Goal: Information Seeking & Learning: Learn about a topic

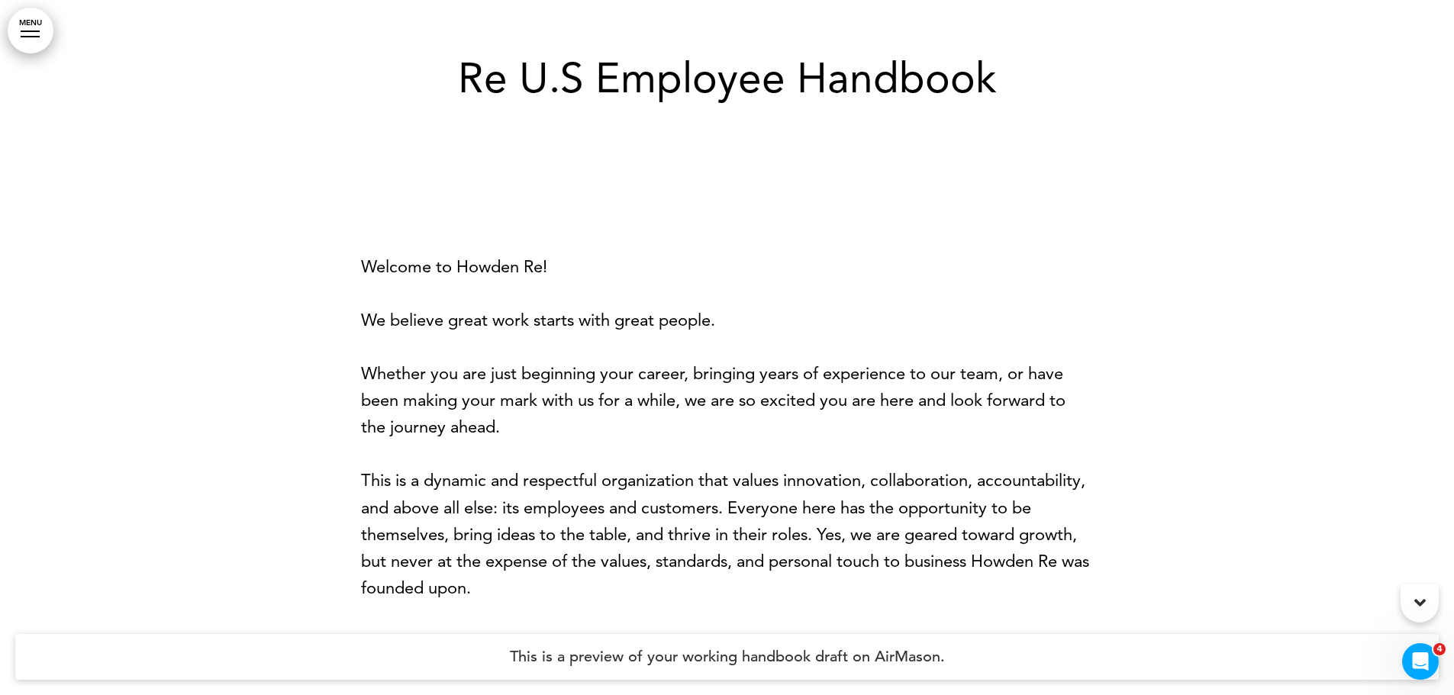
click at [460, 75] on h1 "Re U.S Employee Handbook" at bounding box center [727, 78] width 763 height 42
click at [798, 256] on p "Welcome to Howden Re!" at bounding box center [727, 266] width 733 height 27
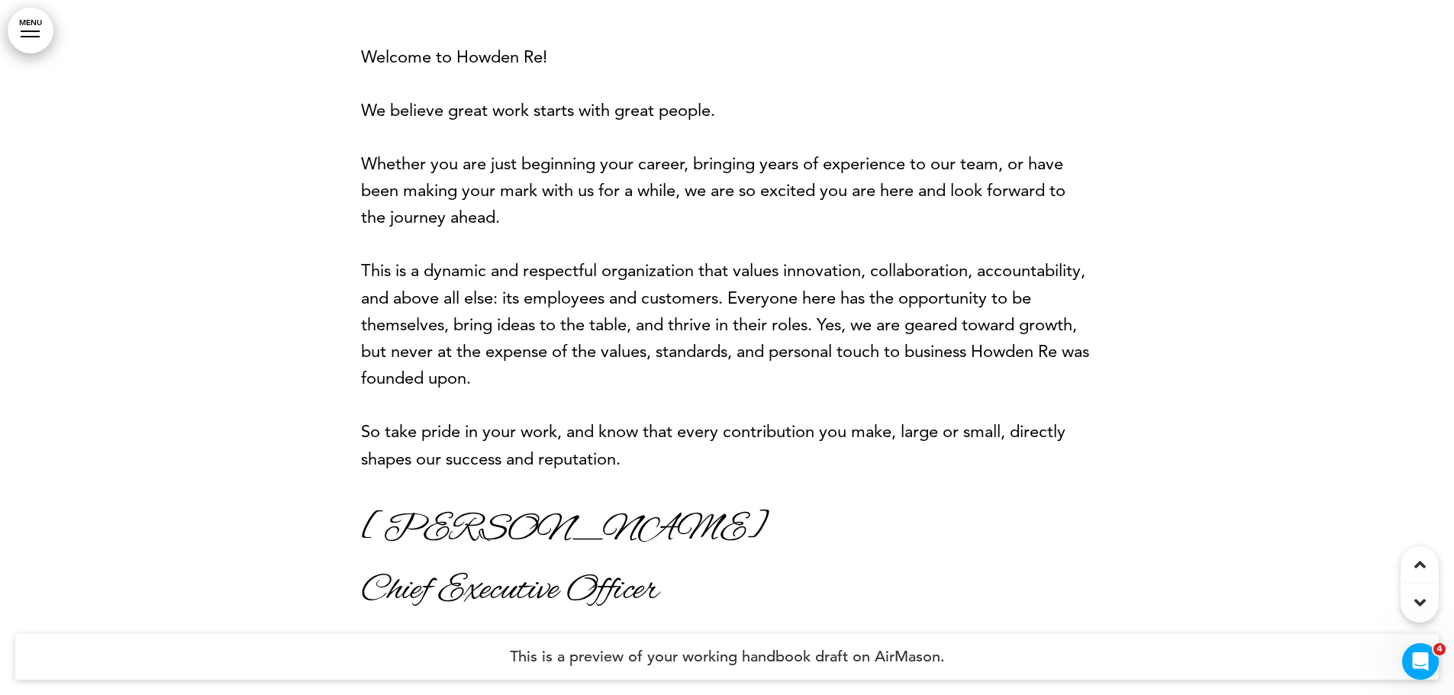
scroll to position [305, 0]
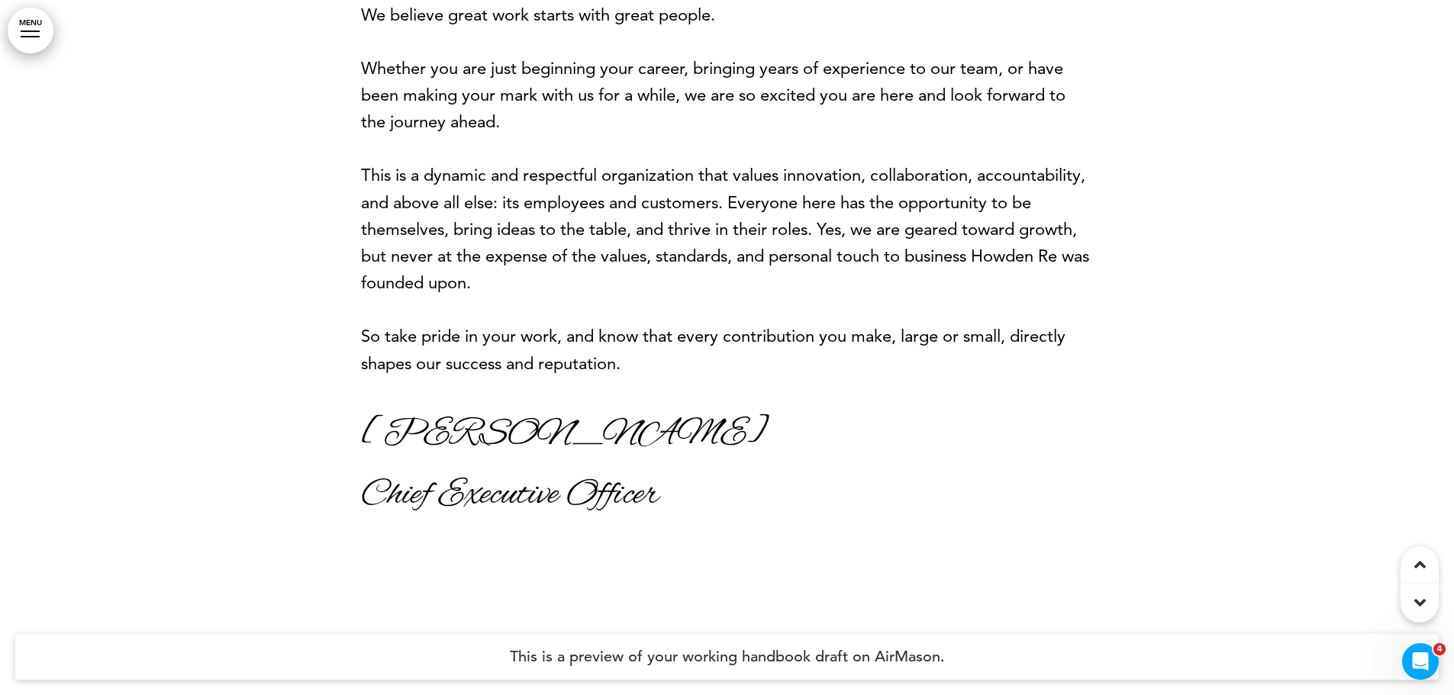
click at [972, 654] on h4 "This is a preview of your working handbook draft on AirMason." at bounding box center [726, 657] width 1423 height 46
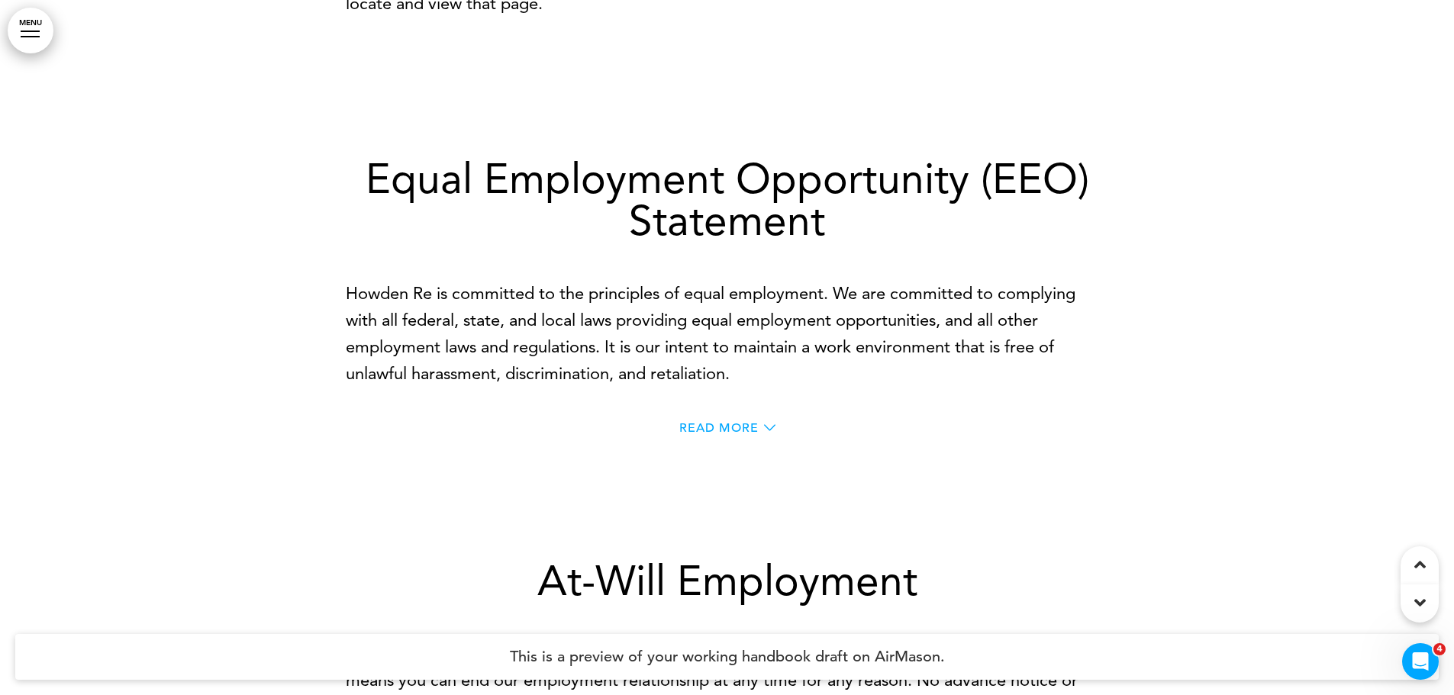
scroll to position [1755, 0]
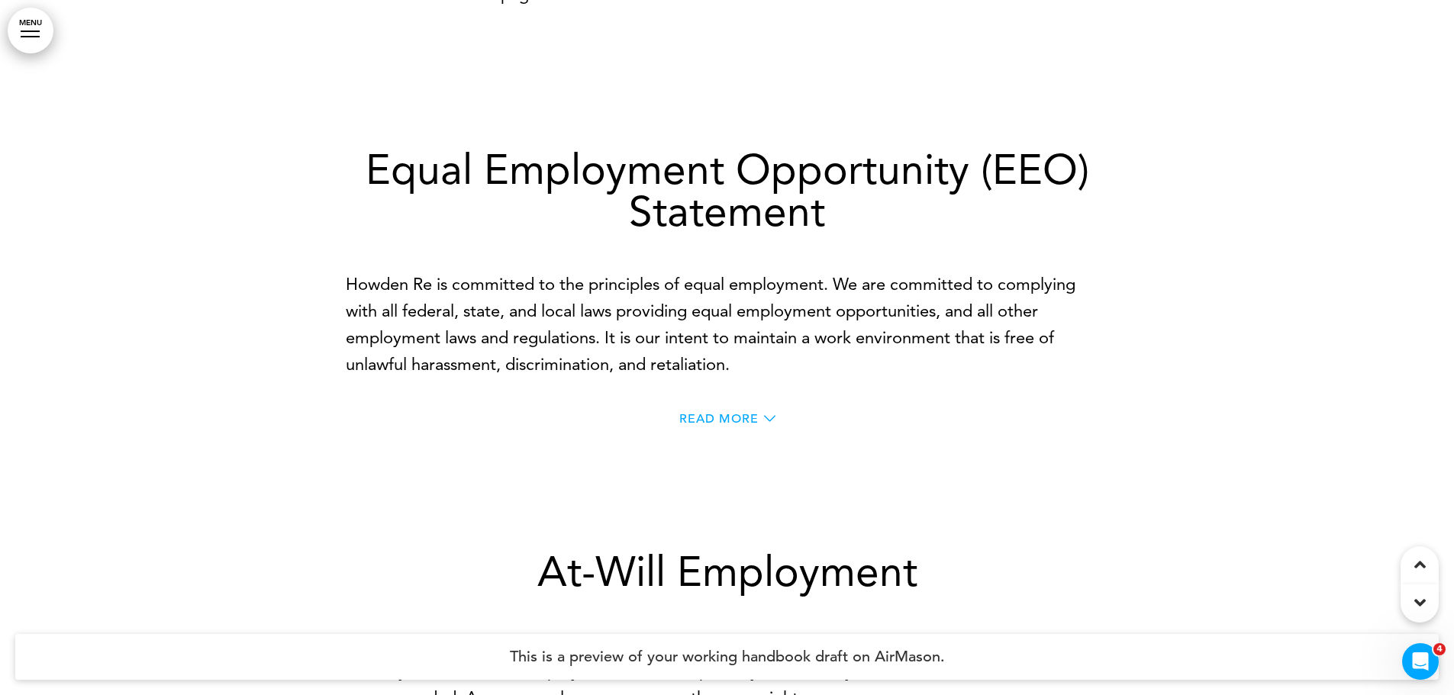
click at [736, 423] on span "Read More" at bounding box center [718, 419] width 79 height 12
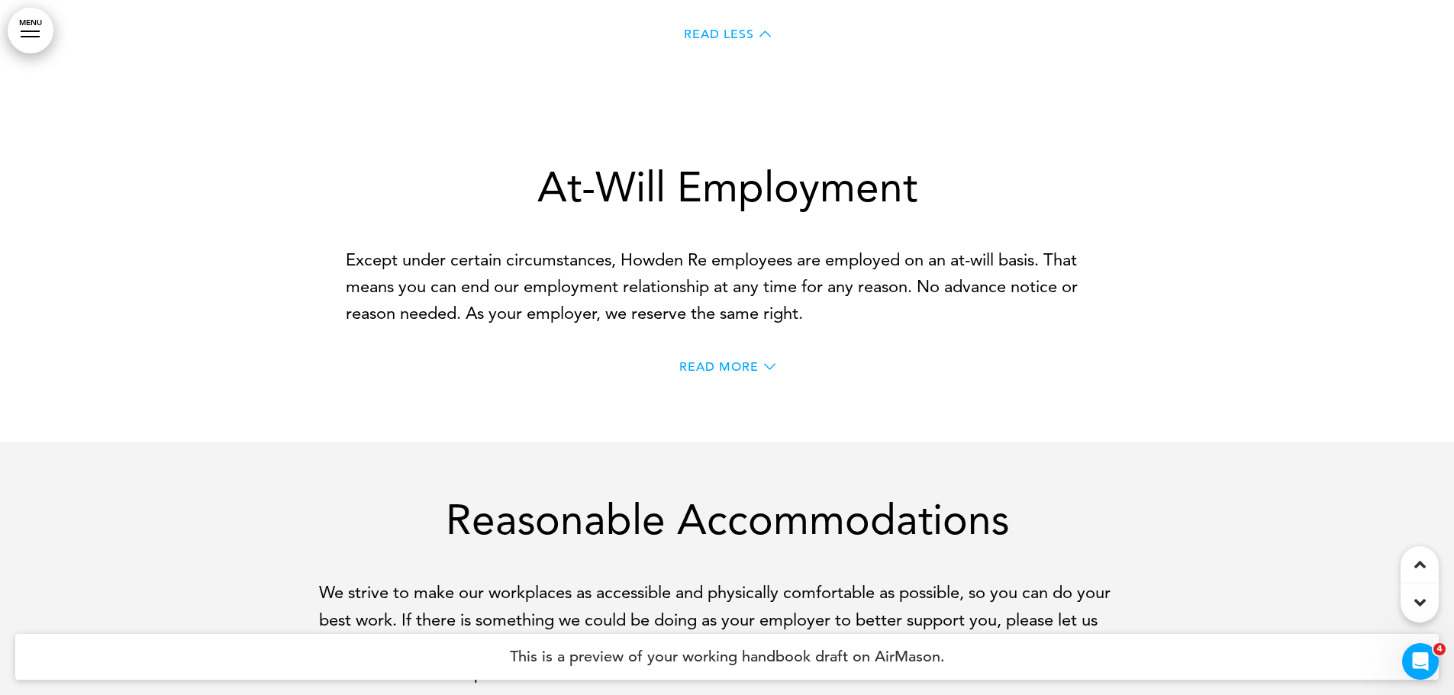
scroll to position [3052, 0]
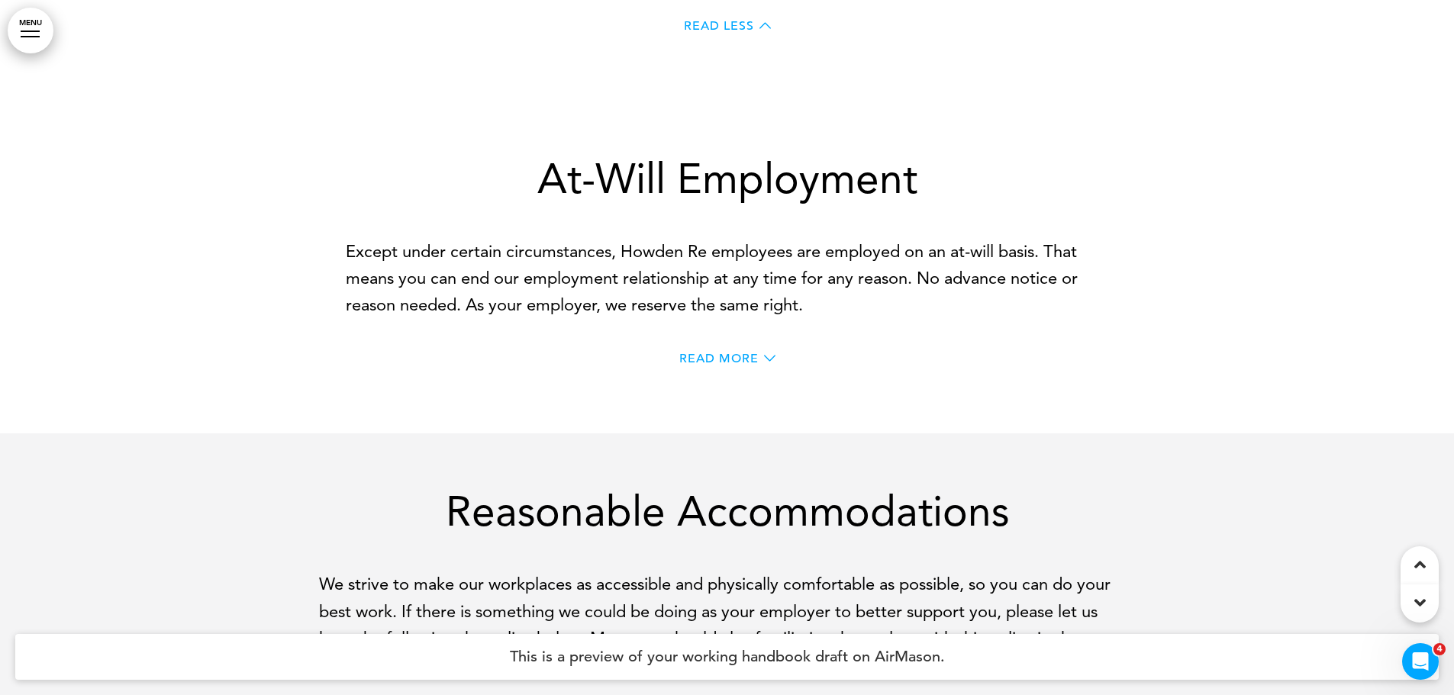
click at [738, 361] on span "Read More" at bounding box center [718, 359] width 79 height 12
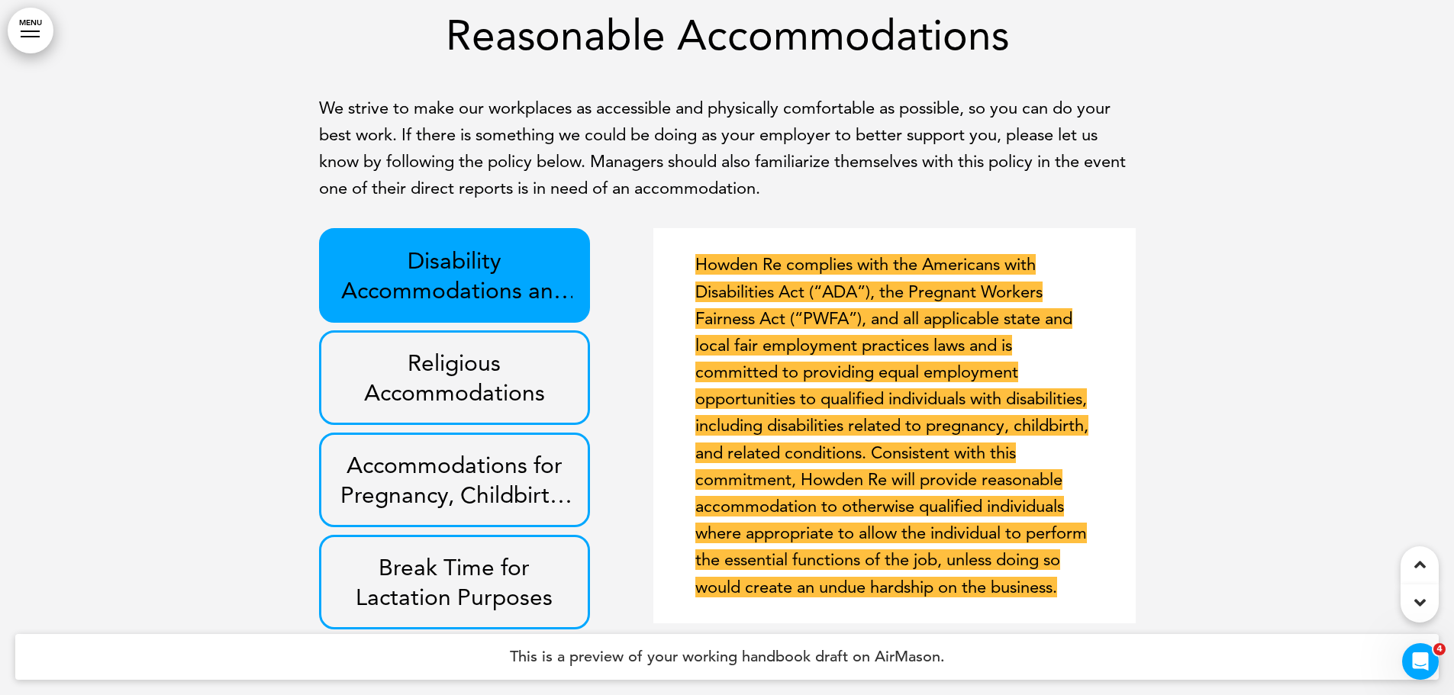
scroll to position [3586, 0]
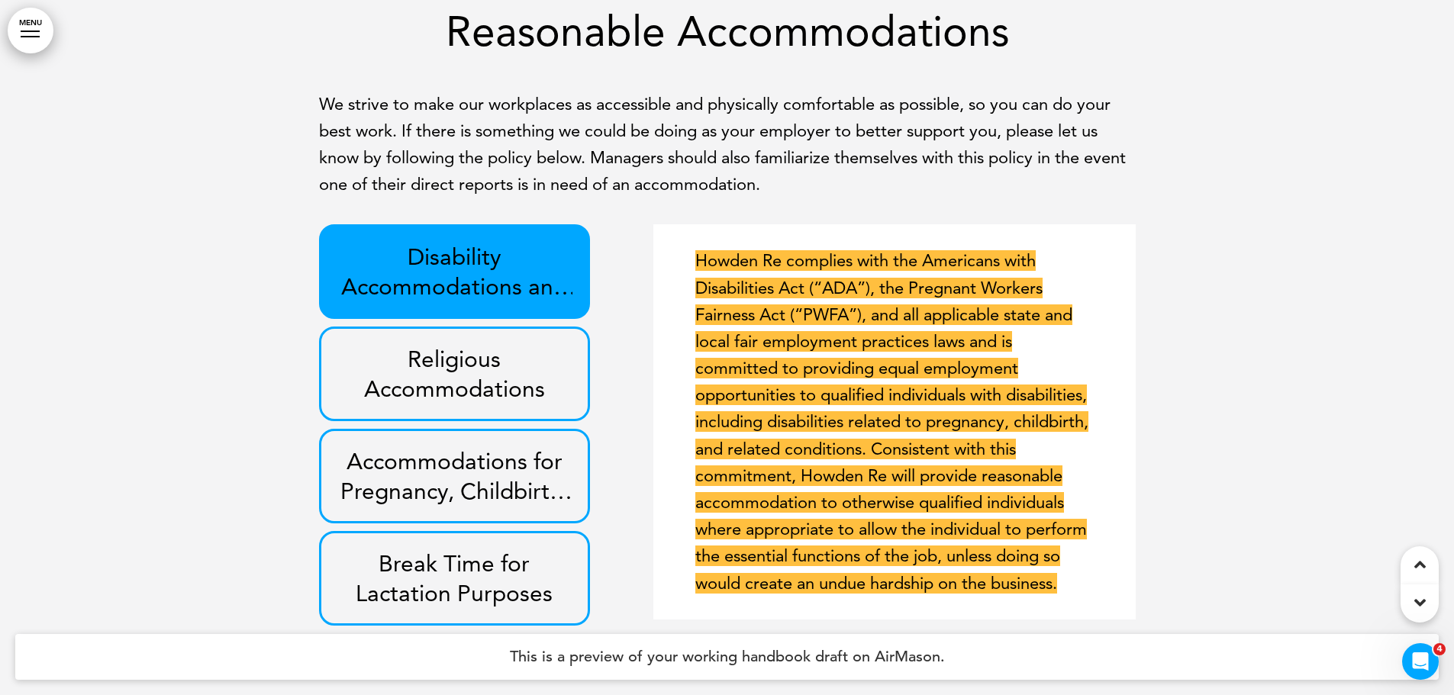
click at [513, 373] on h3 "Religious Accommodations" at bounding box center [455, 374] width 237 height 60
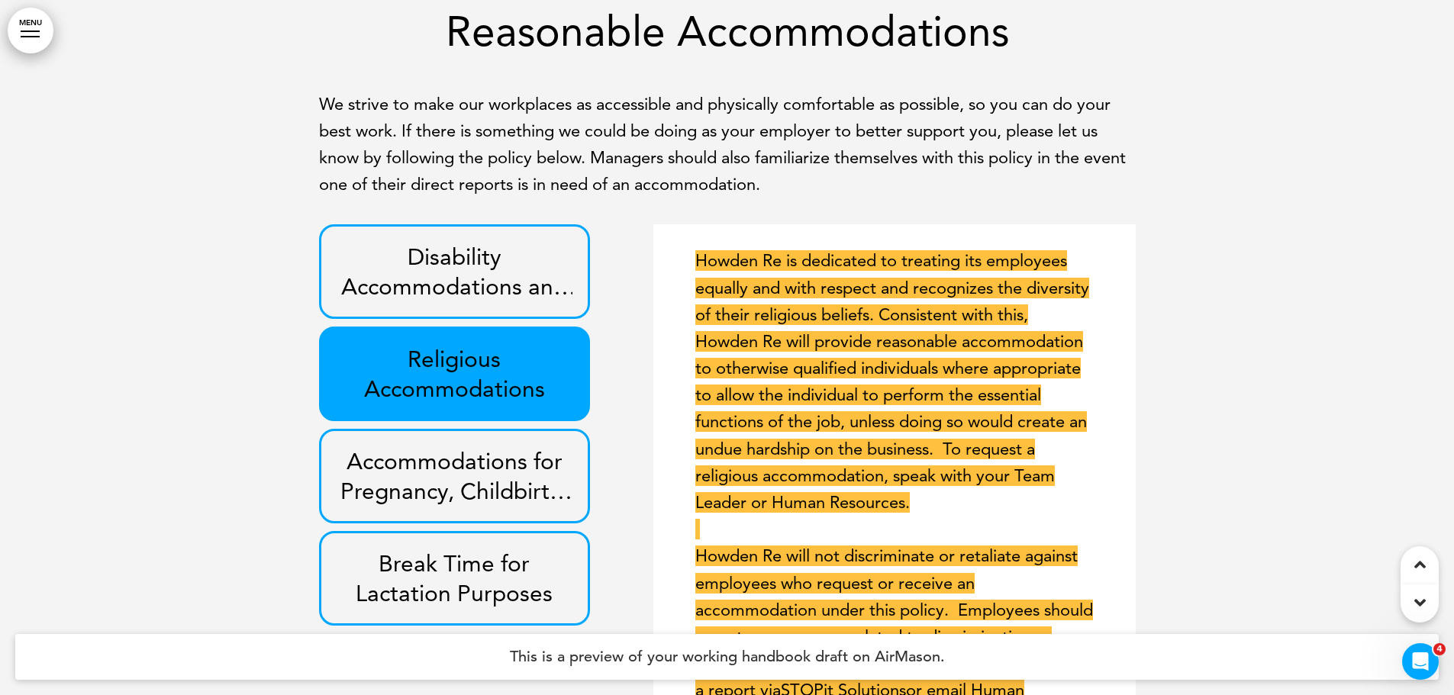
click at [491, 267] on b "Disability Accommodations and Accommodations for Pregnant Employees" at bounding box center [458, 302] width 235 height 118
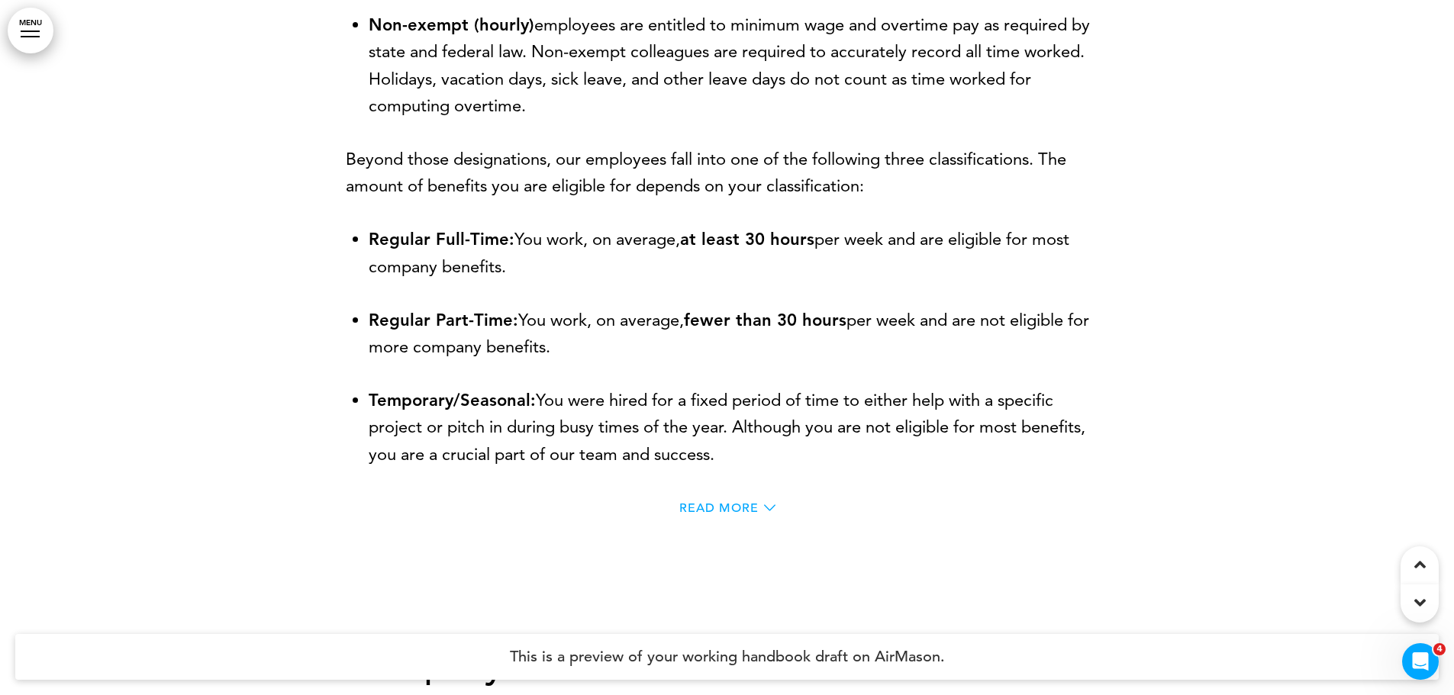
scroll to position [4655, 0]
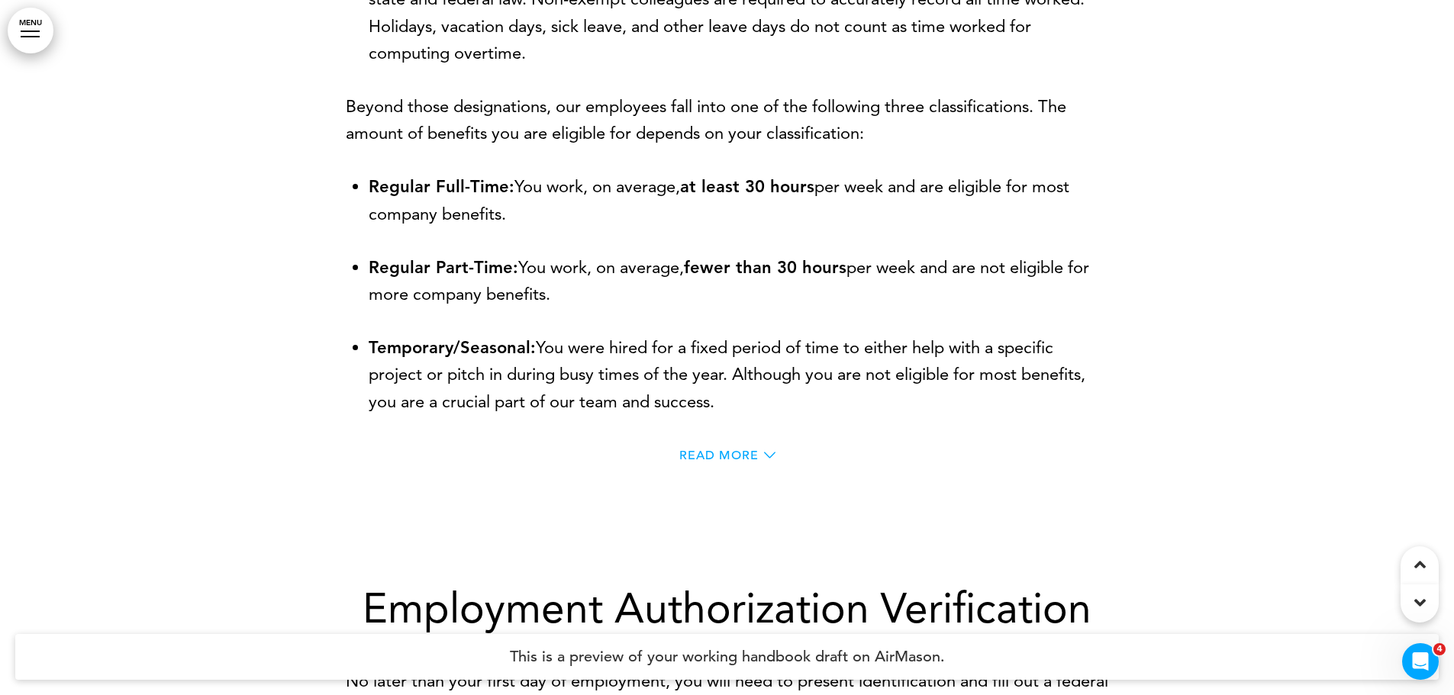
click at [734, 450] on span "Read More" at bounding box center [718, 455] width 79 height 12
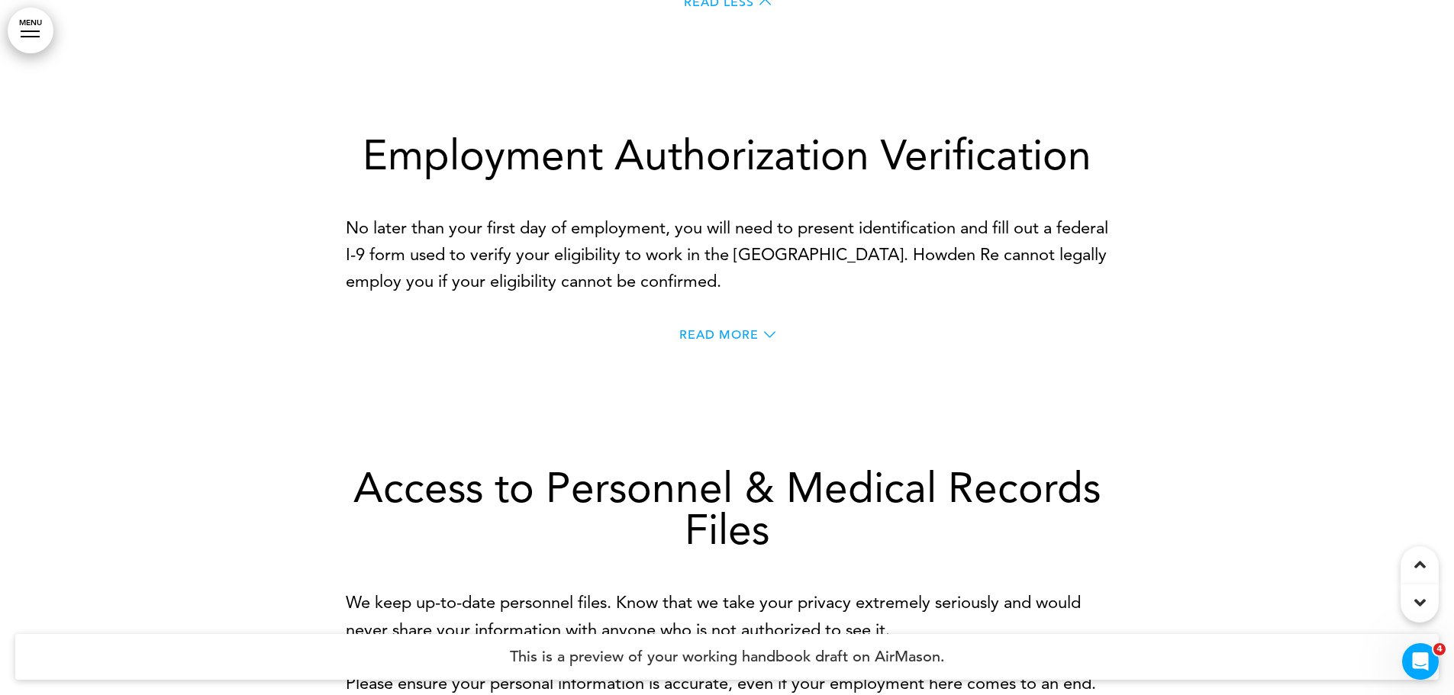
scroll to position [5723, 0]
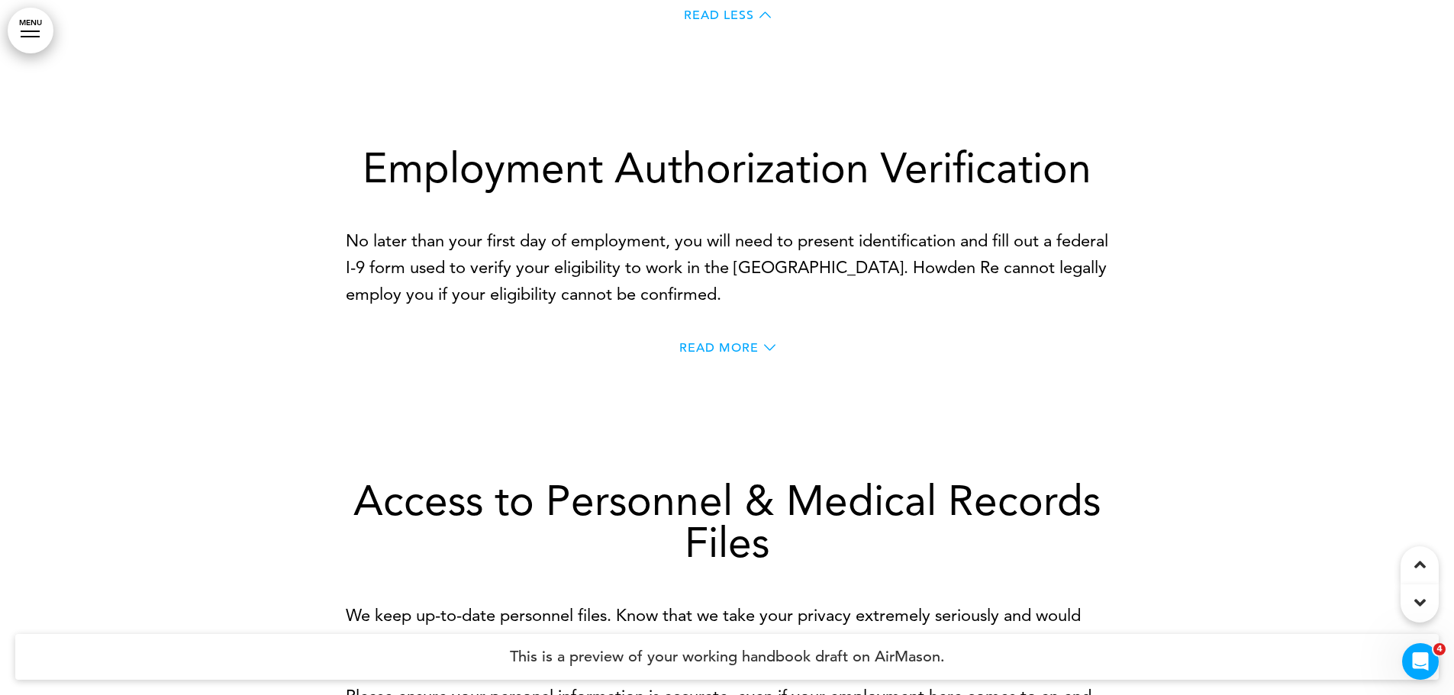
click at [876, 290] on p "No later than your first day of employment, you will need to present identifica…" at bounding box center [727, 267] width 763 height 81
click at [619, 248] on p "No later than your first day of employment, you will need to present identifica…" at bounding box center [727, 267] width 763 height 81
click at [742, 342] on span "Read More" at bounding box center [718, 348] width 79 height 12
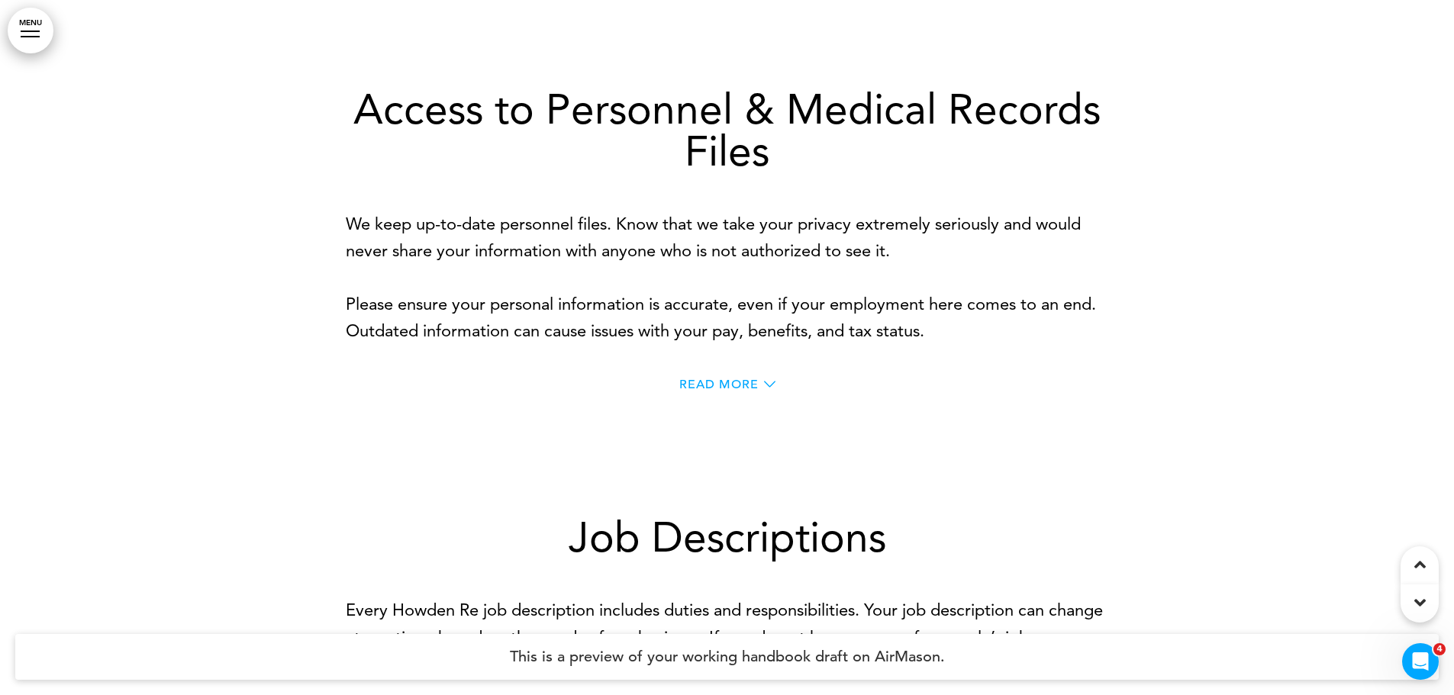
scroll to position [6257, 0]
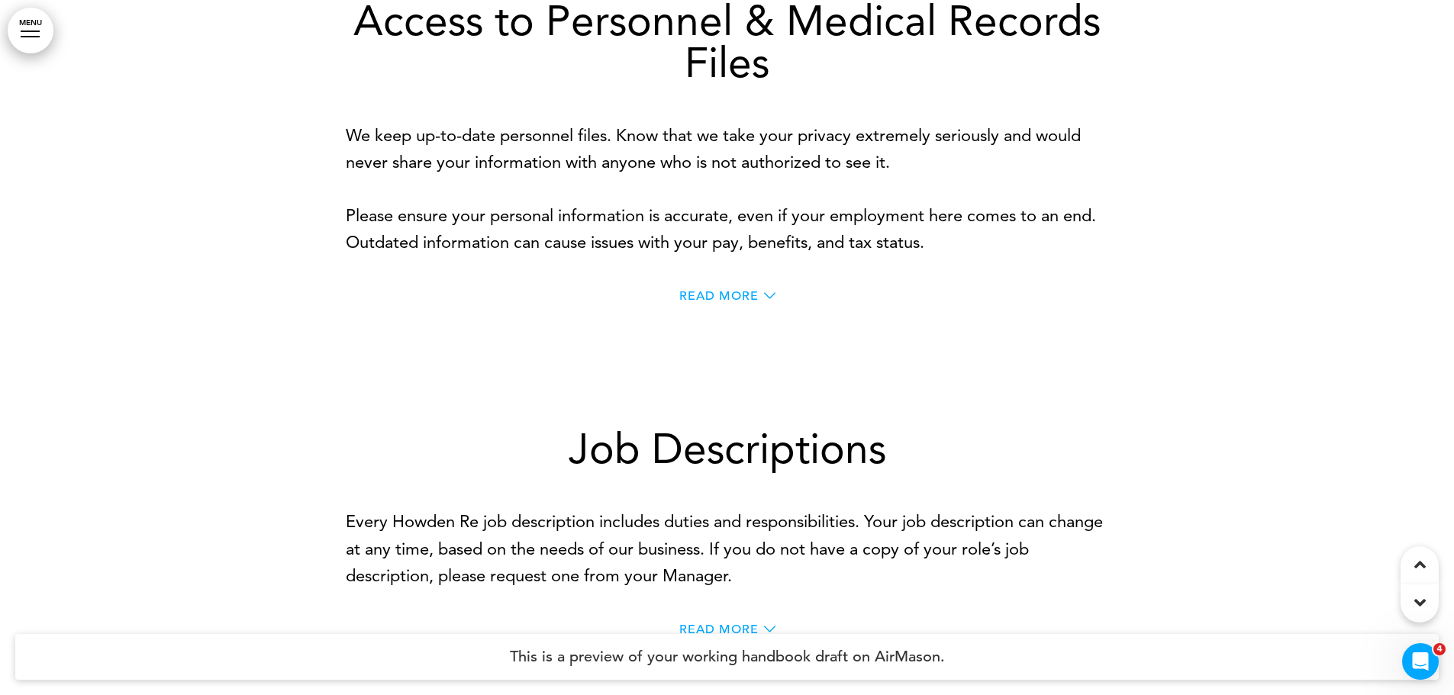
click at [738, 290] on span "Read More" at bounding box center [718, 296] width 79 height 12
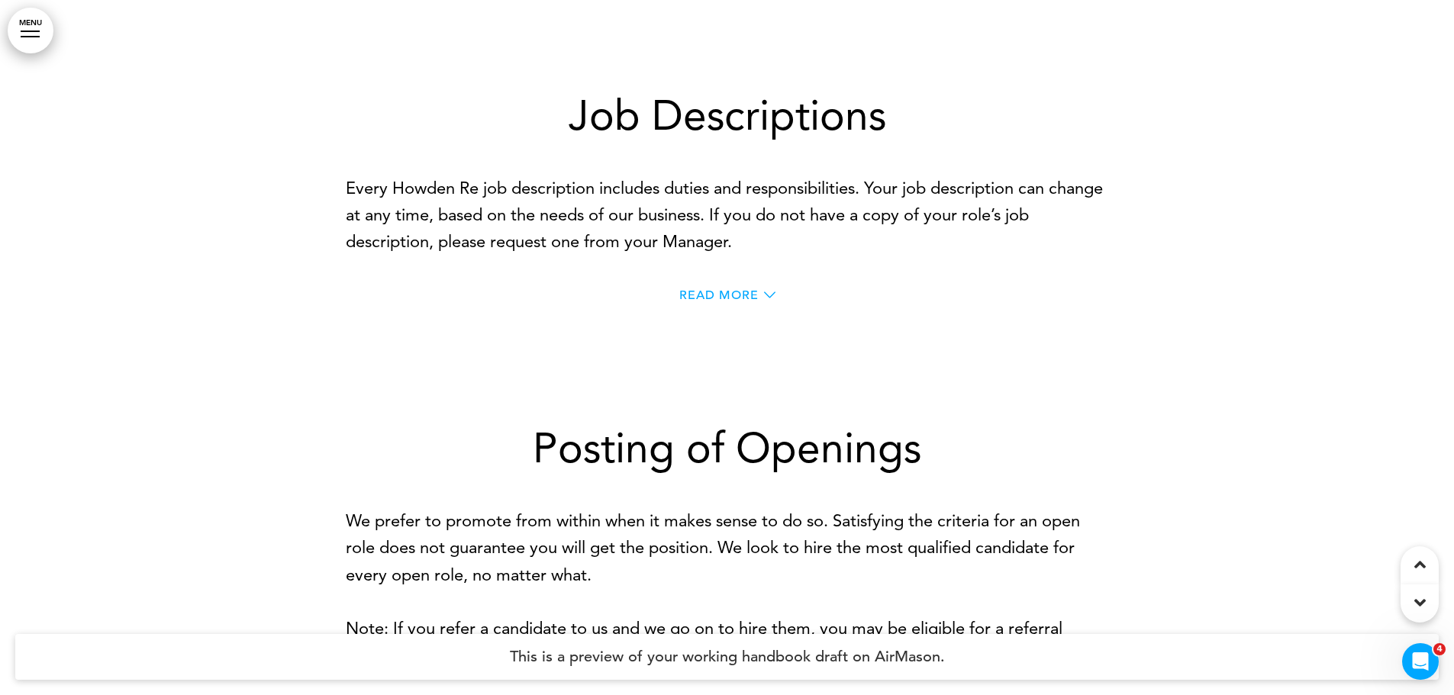
scroll to position [6639, 0]
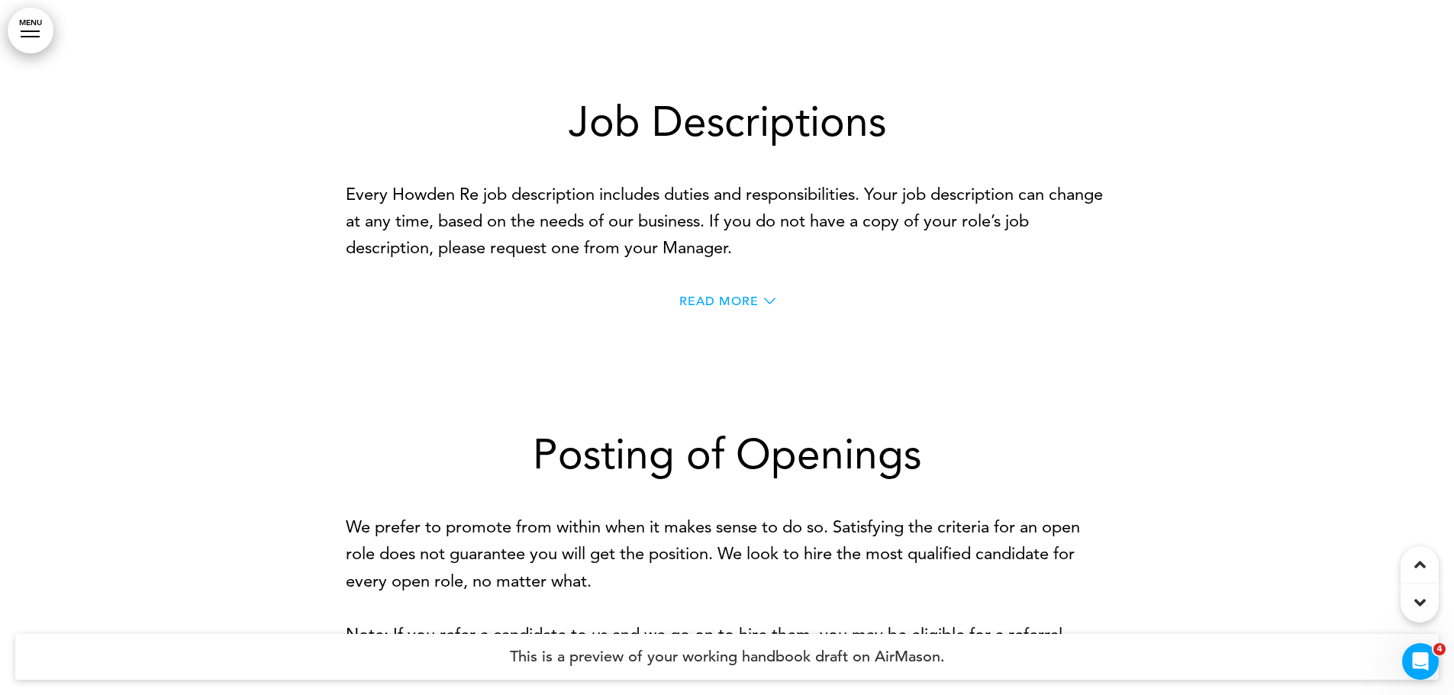
click at [725, 295] on span "Read More" at bounding box center [718, 301] width 79 height 12
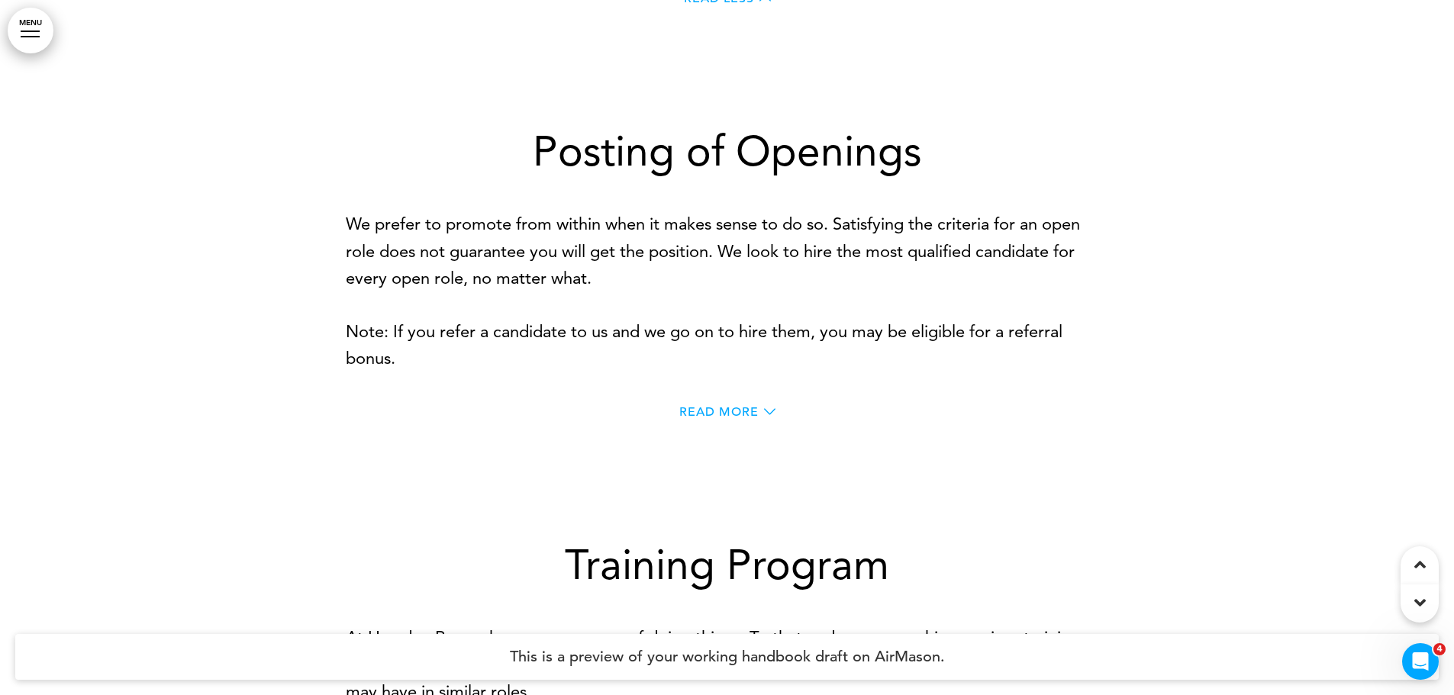
scroll to position [7096, 0]
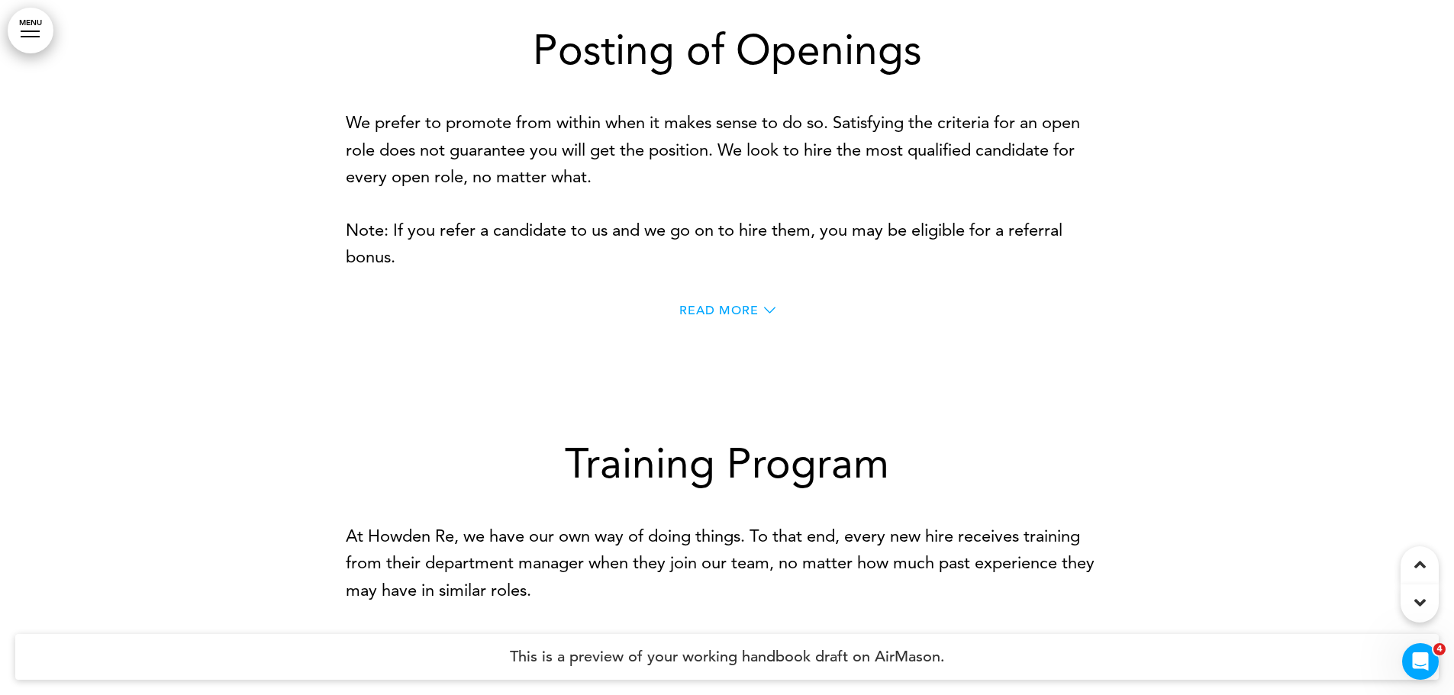
click at [707, 304] on span "Read More" at bounding box center [718, 310] width 79 height 12
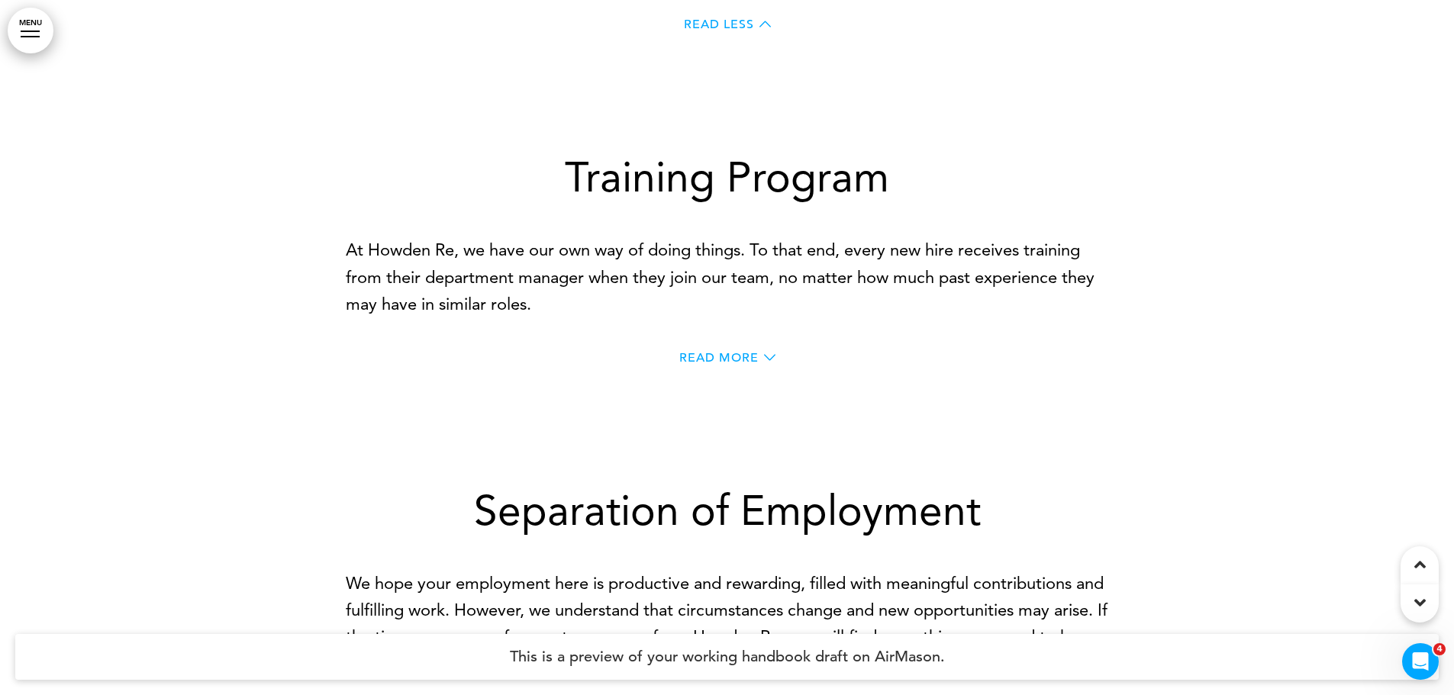
scroll to position [7478, 0]
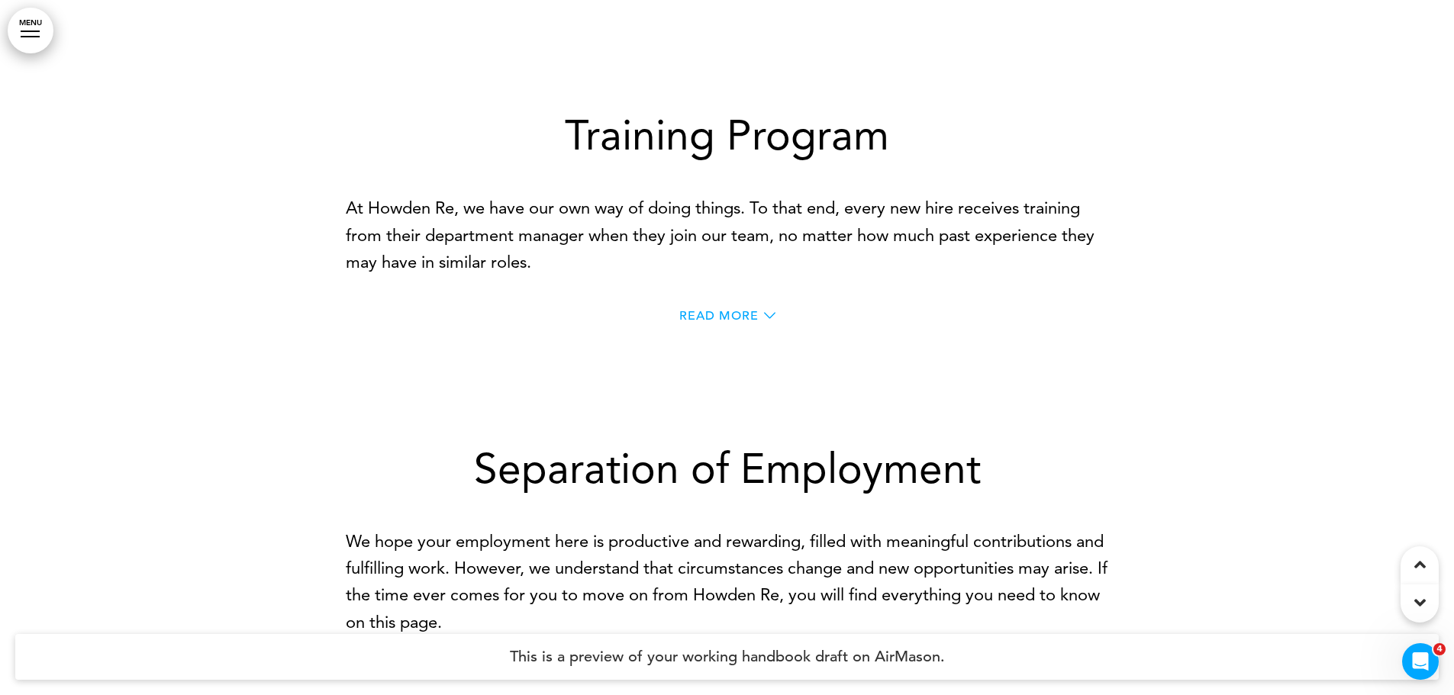
click at [718, 310] on span "Read More" at bounding box center [718, 316] width 79 height 12
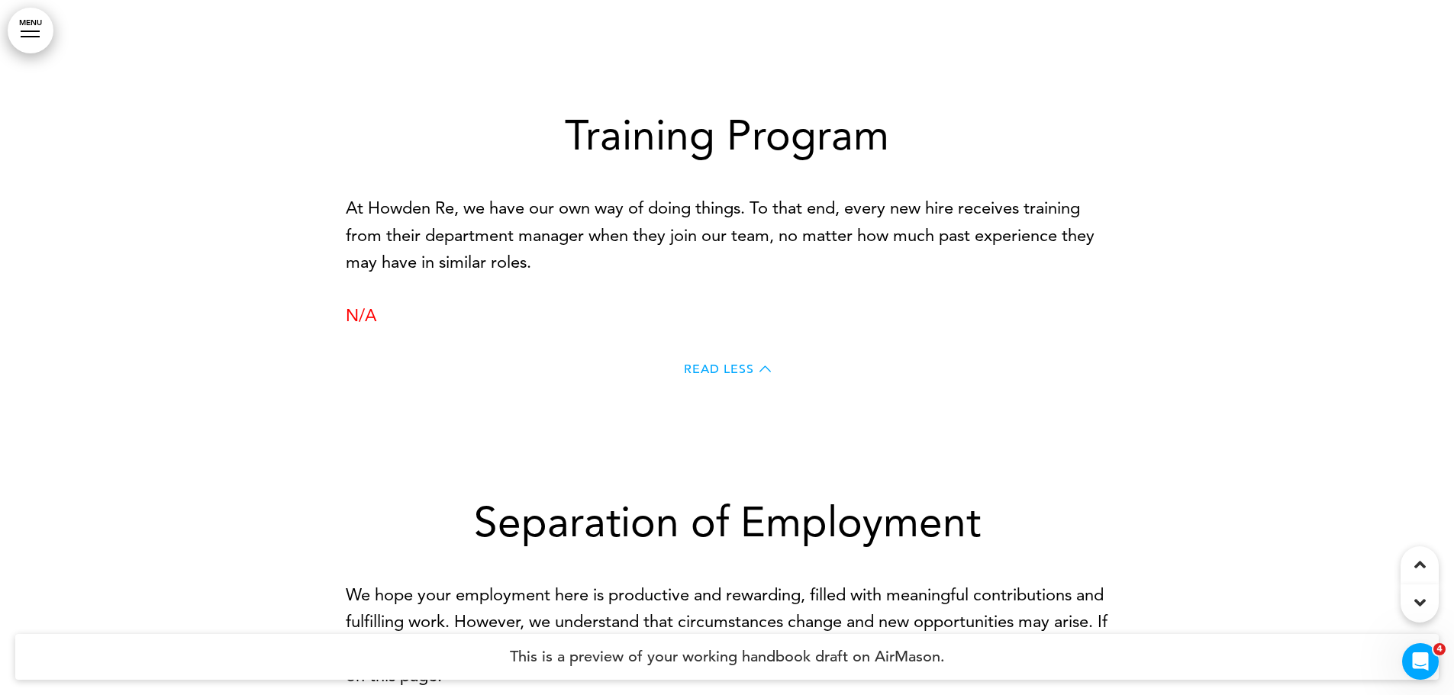
click at [575, 275] on div "Training Program At Howden Re, we have our own way of doing things. To that end…" at bounding box center [727, 250] width 763 height 387
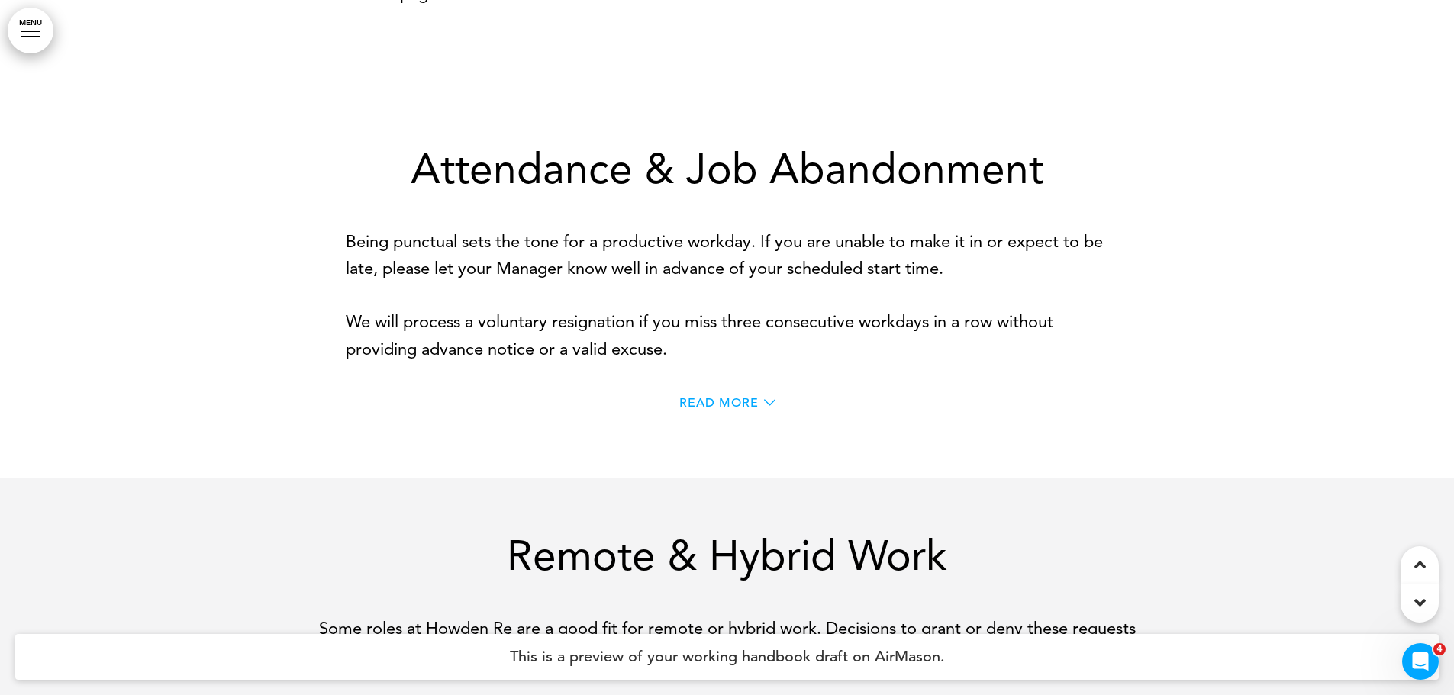
scroll to position [8241, 0]
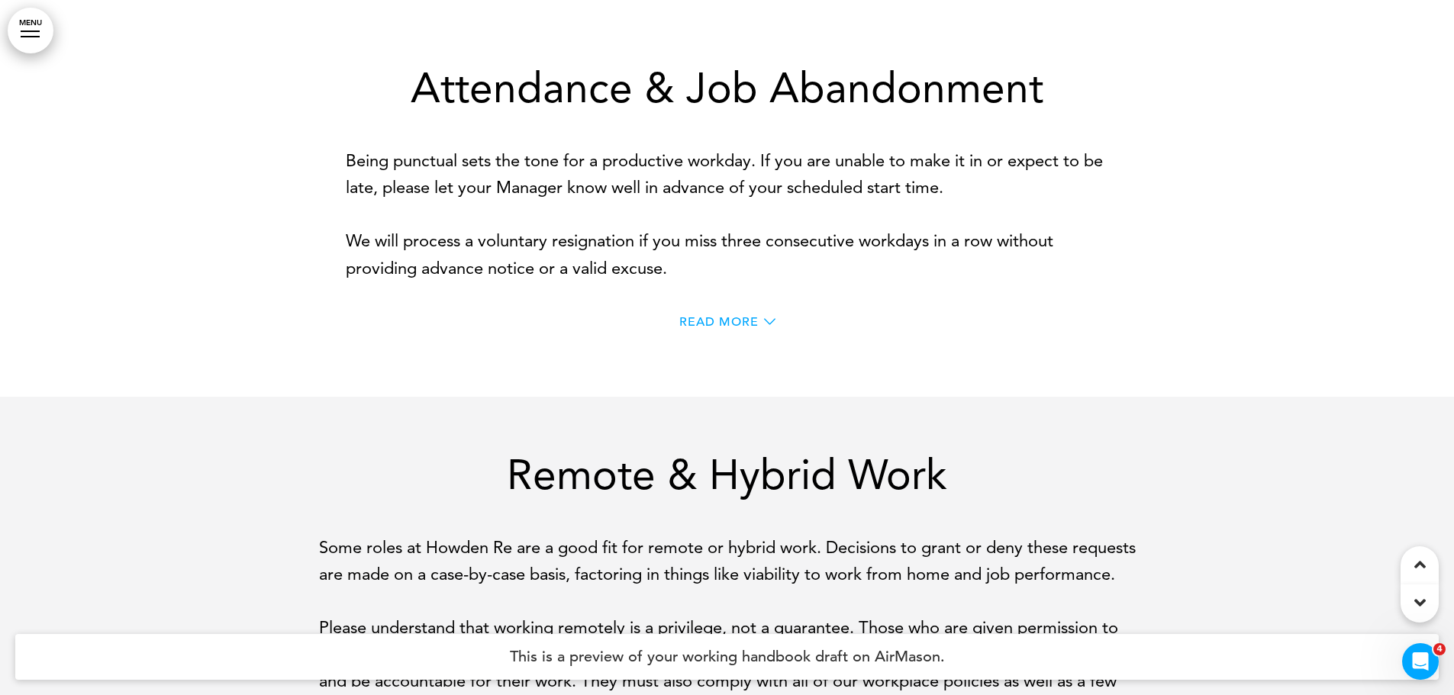
click at [731, 316] on span "Read More" at bounding box center [718, 322] width 79 height 12
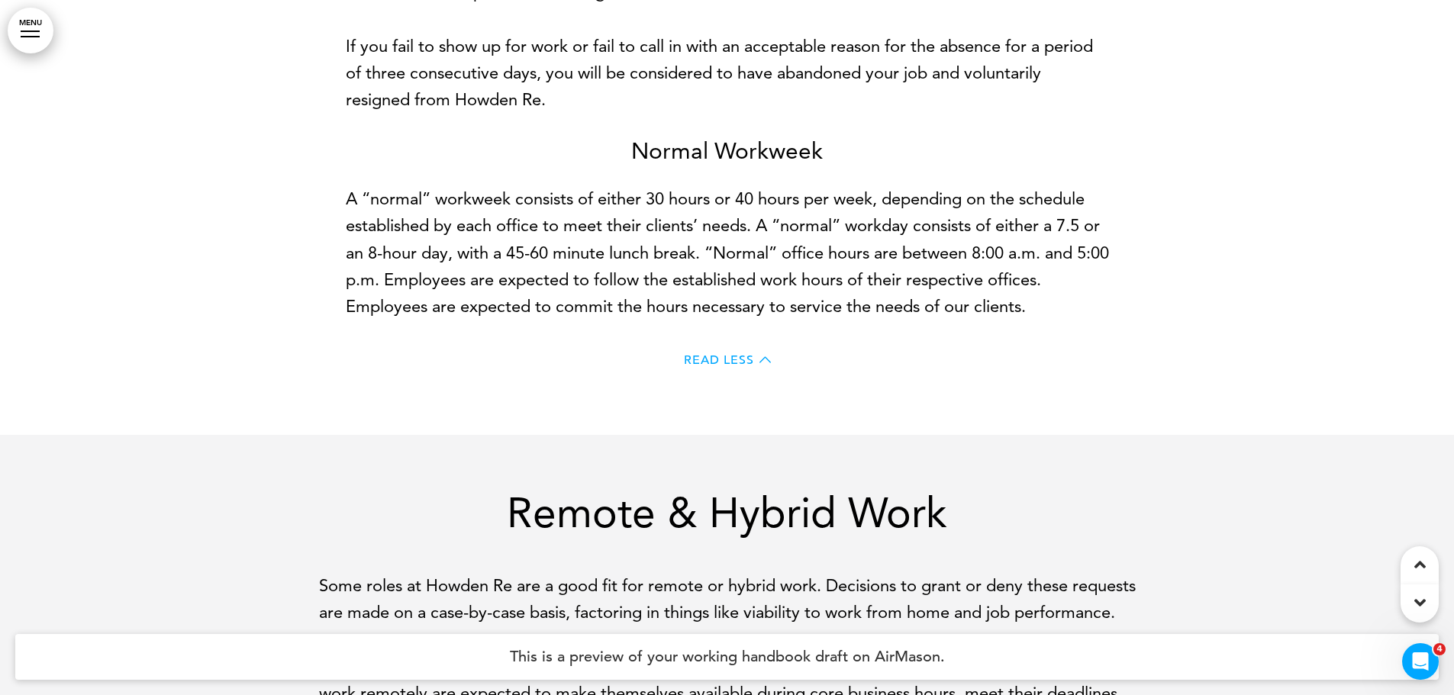
scroll to position [8851, 0]
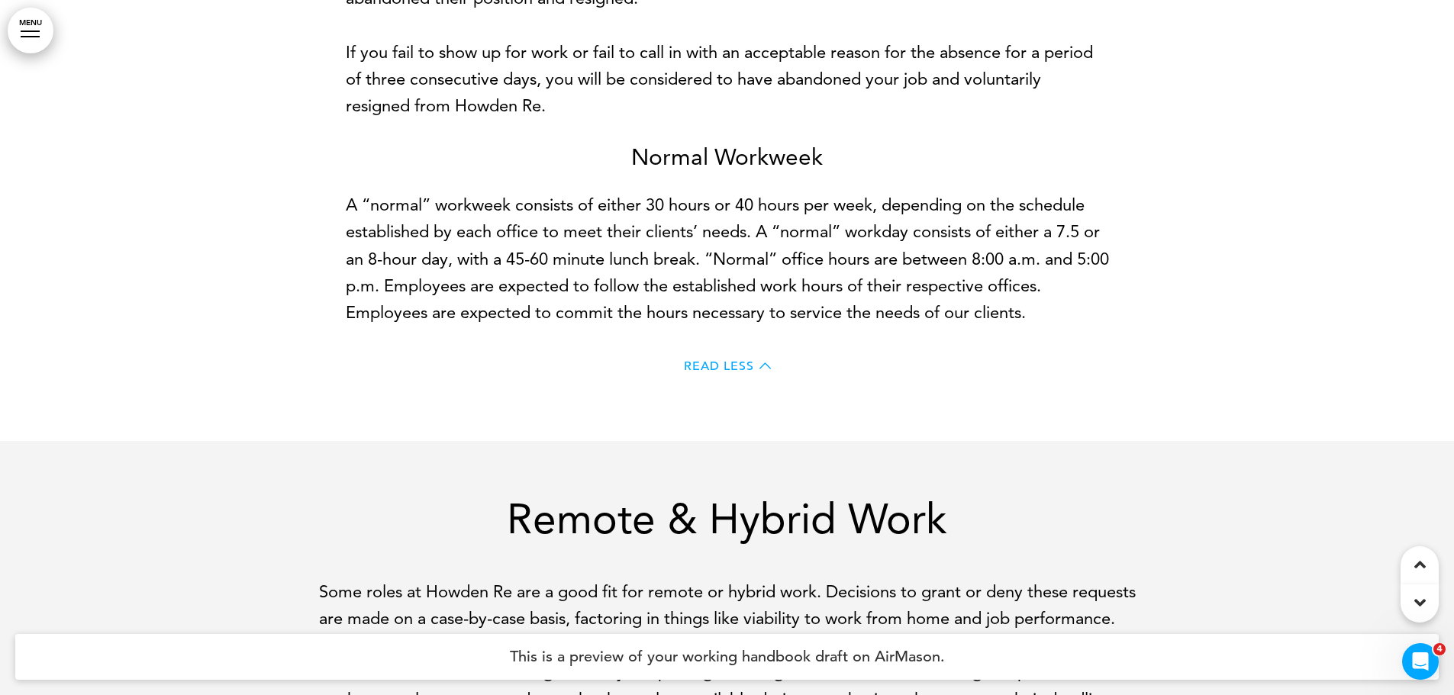
click at [720, 360] on span "Read Less" at bounding box center [719, 366] width 70 height 12
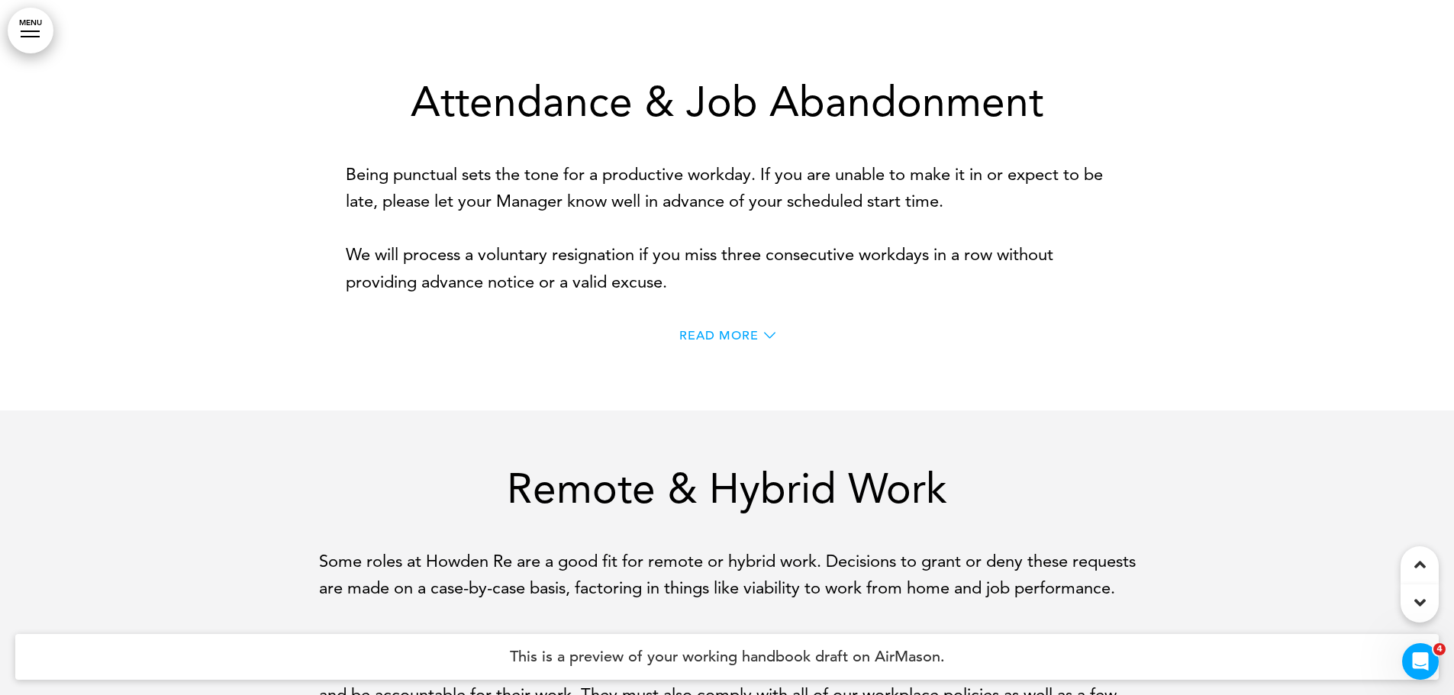
scroll to position [8241, 0]
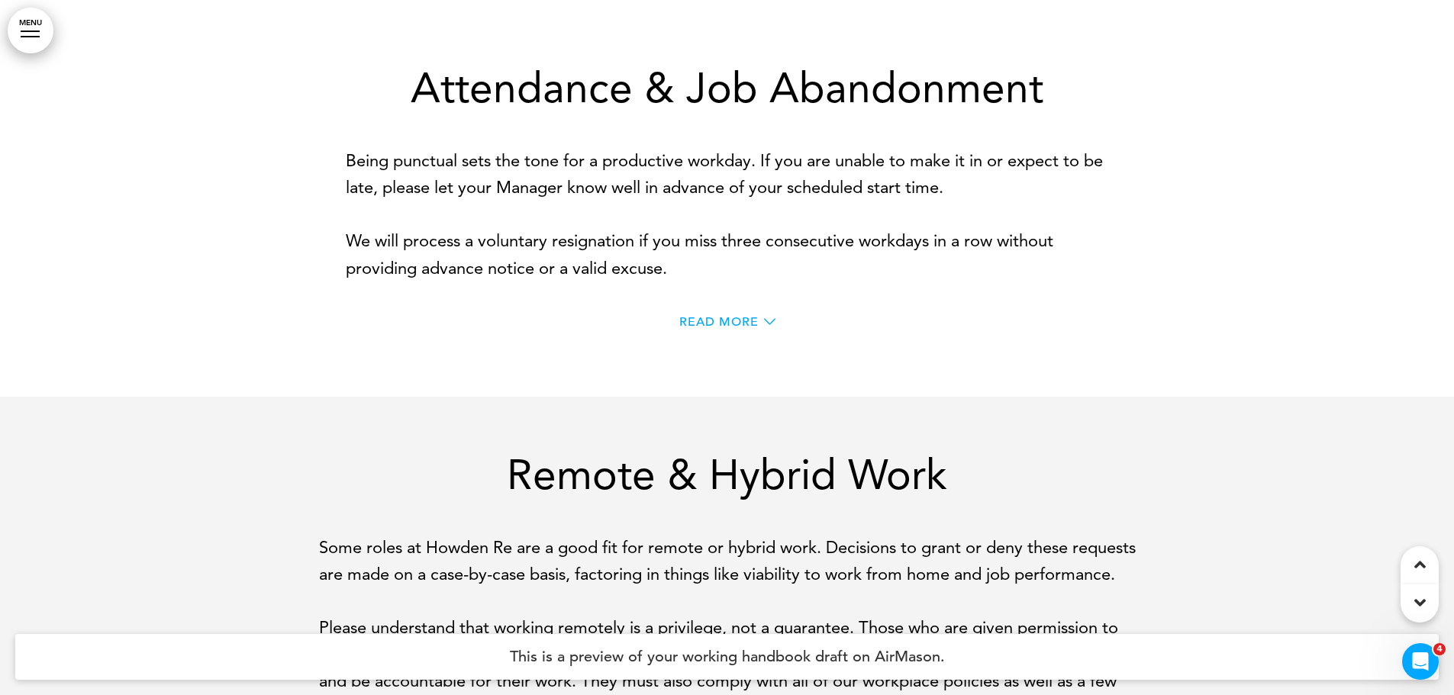
click at [747, 316] on span "Read More" at bounding box center [718, 322] width 79 height 12
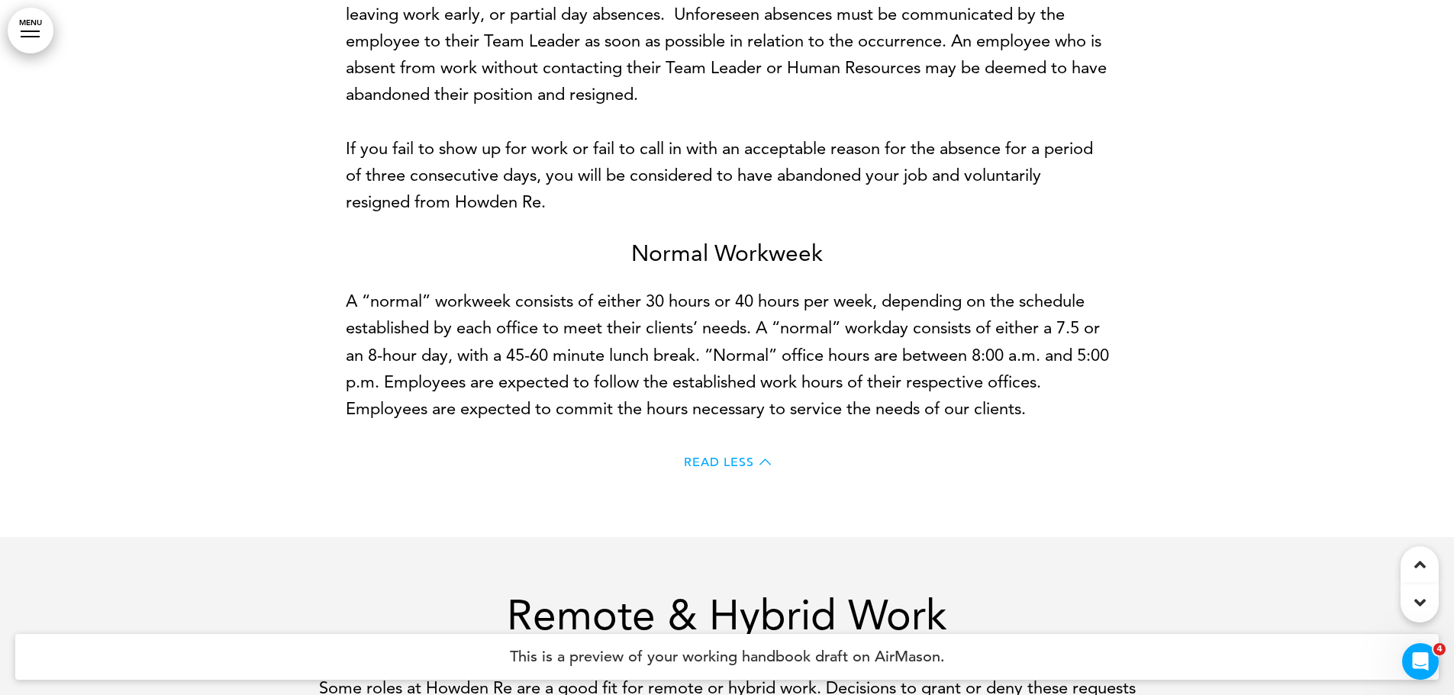
scroll to position [8851, 0]
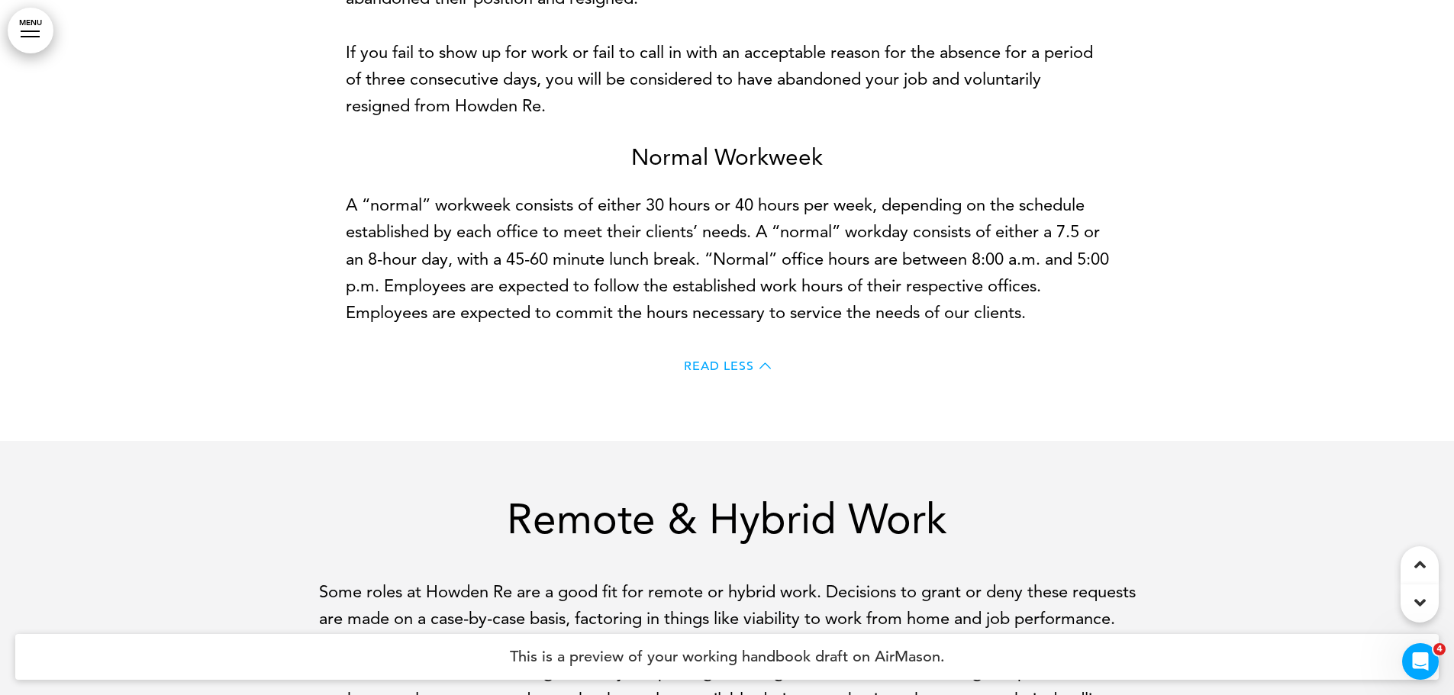
click at [730, 360] on span "Read Less" at bounding box center [719, 366] width 70 height 12
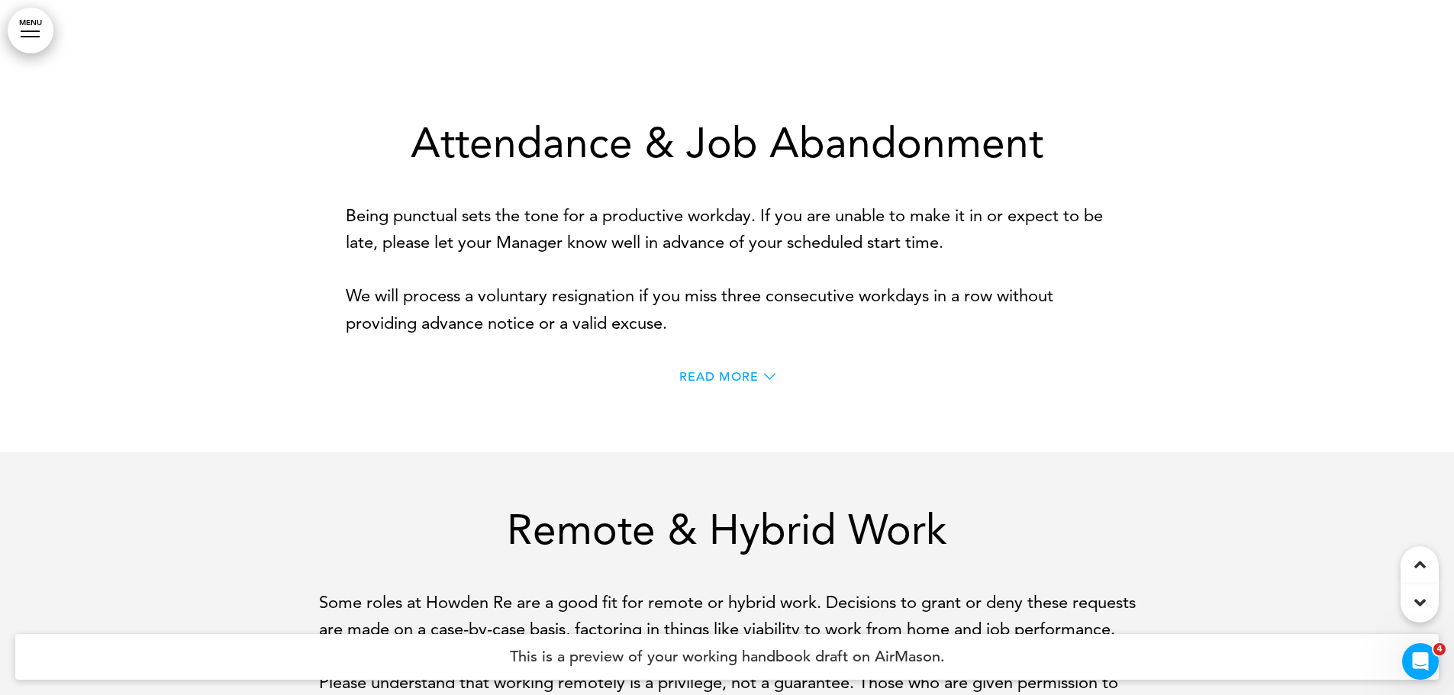
scroll to position [8165, 0]
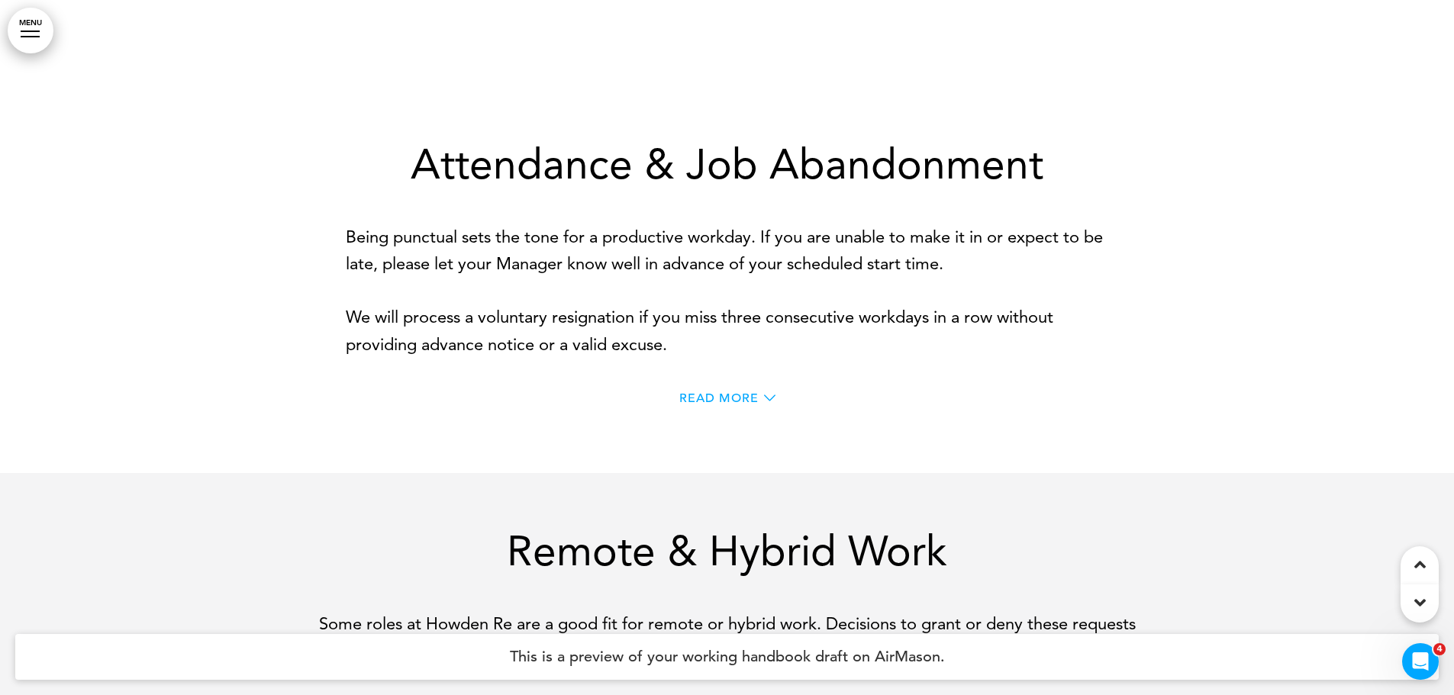
click at [732, 393] on span "Read More" at bounding box center [718, 398] width 79 height 12
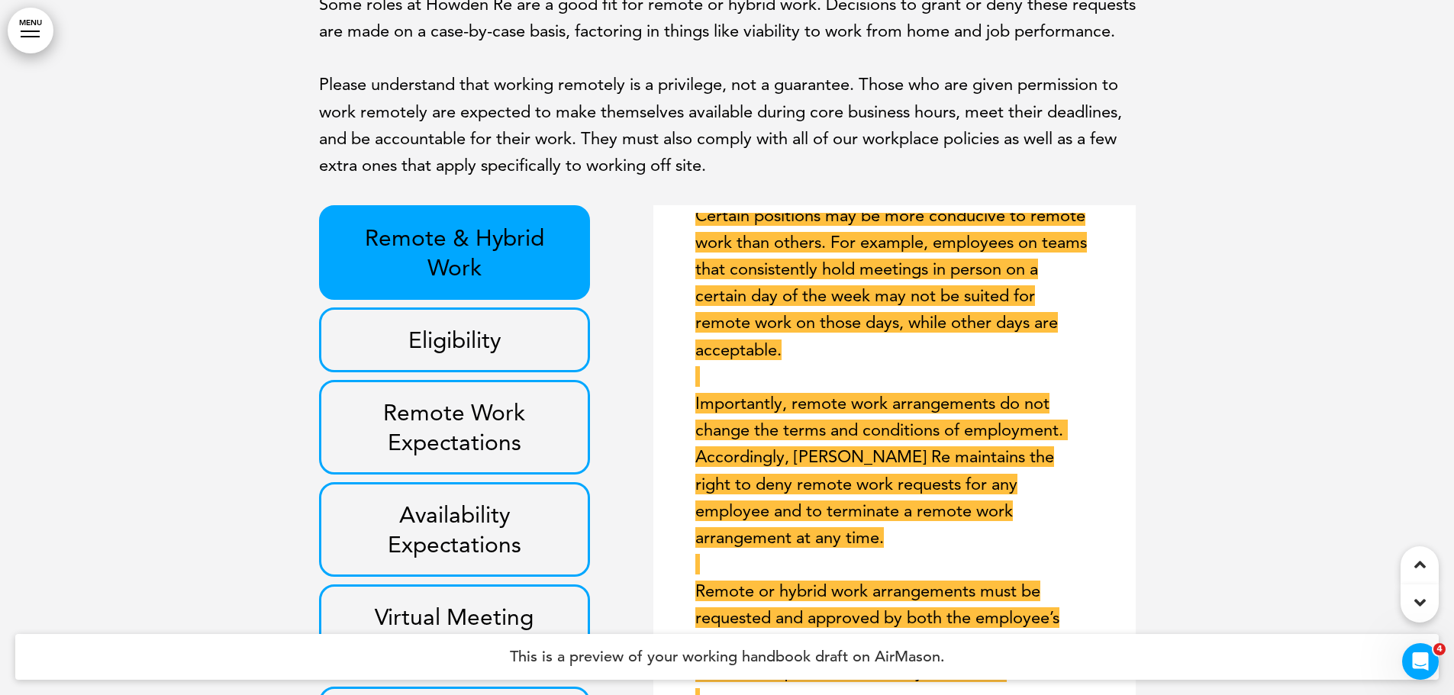
scroll to position [9462, 0]
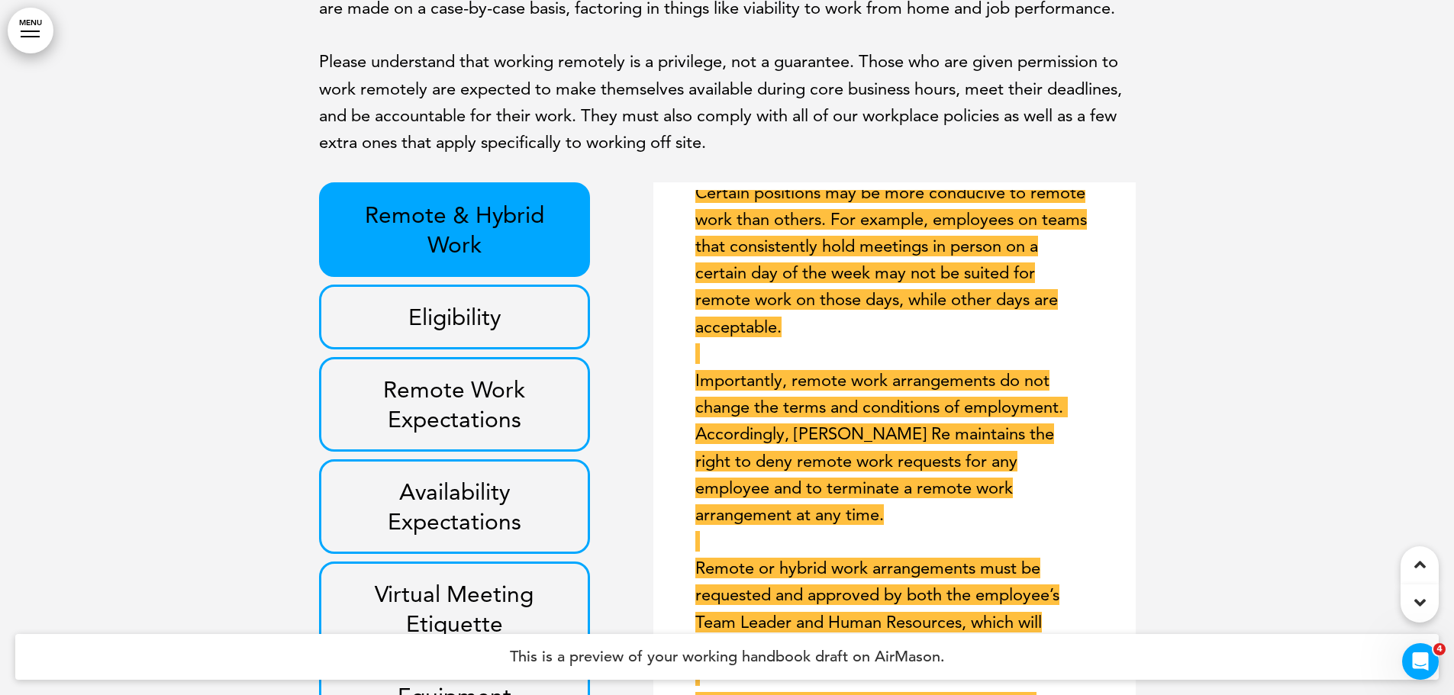
click at [526, 330] on h3 "Eligibility" at bounding box center [455, 317] width 237 height 30
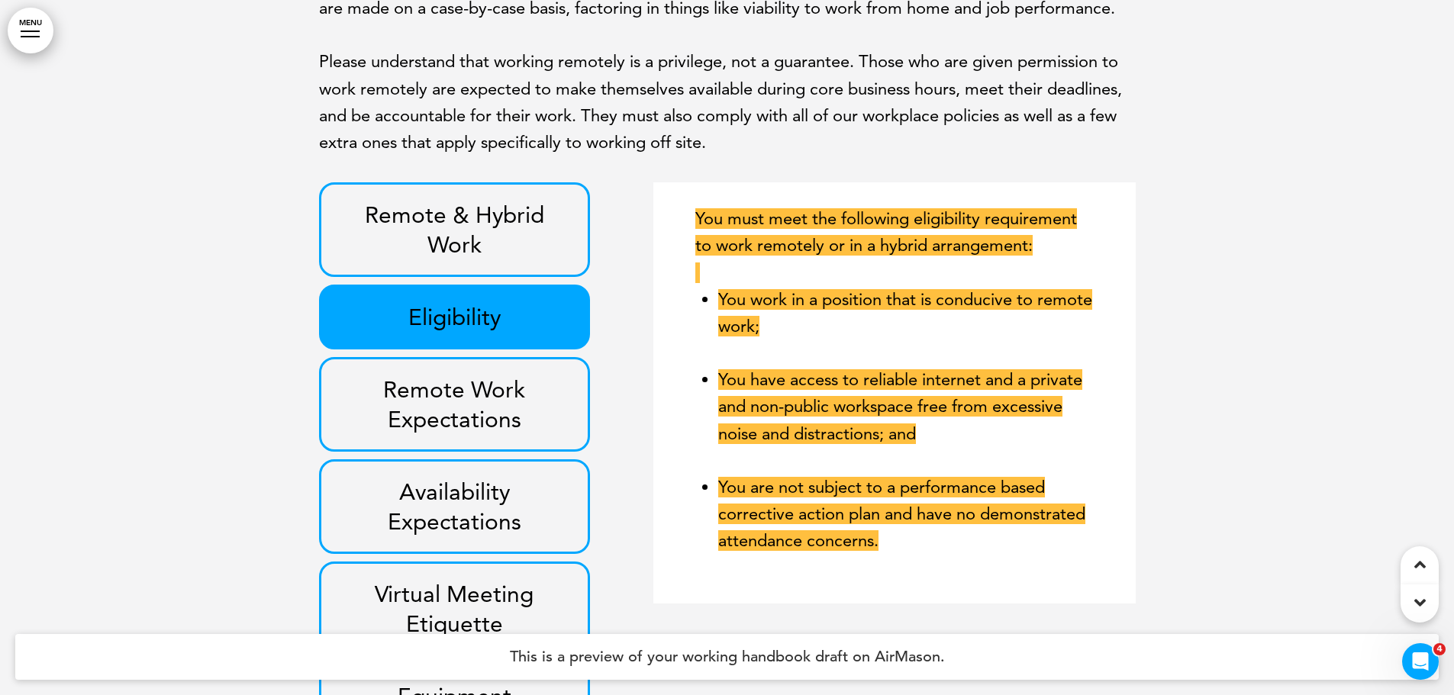
click at [491, 434] on h3 "Remote Work Expectations" at bounding box center [455, 405] width 237 height 60
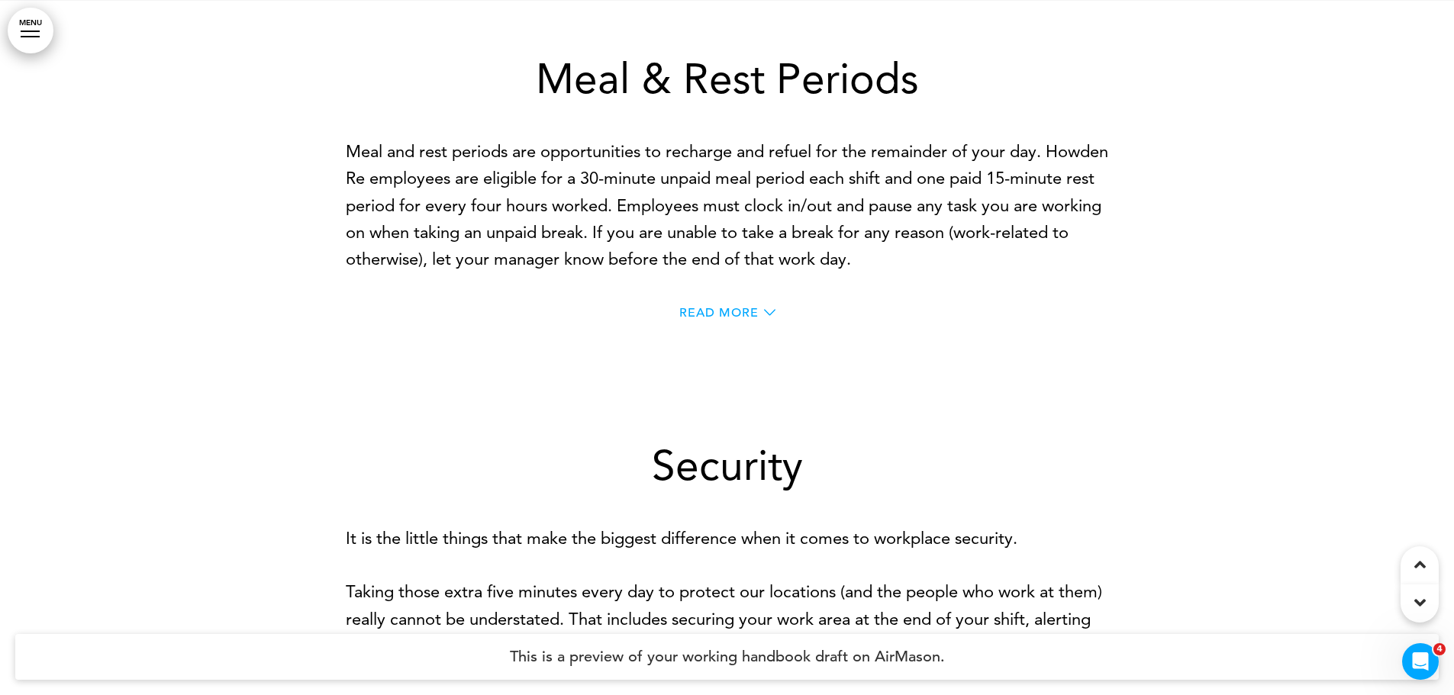
scroll to position [10377, 0]
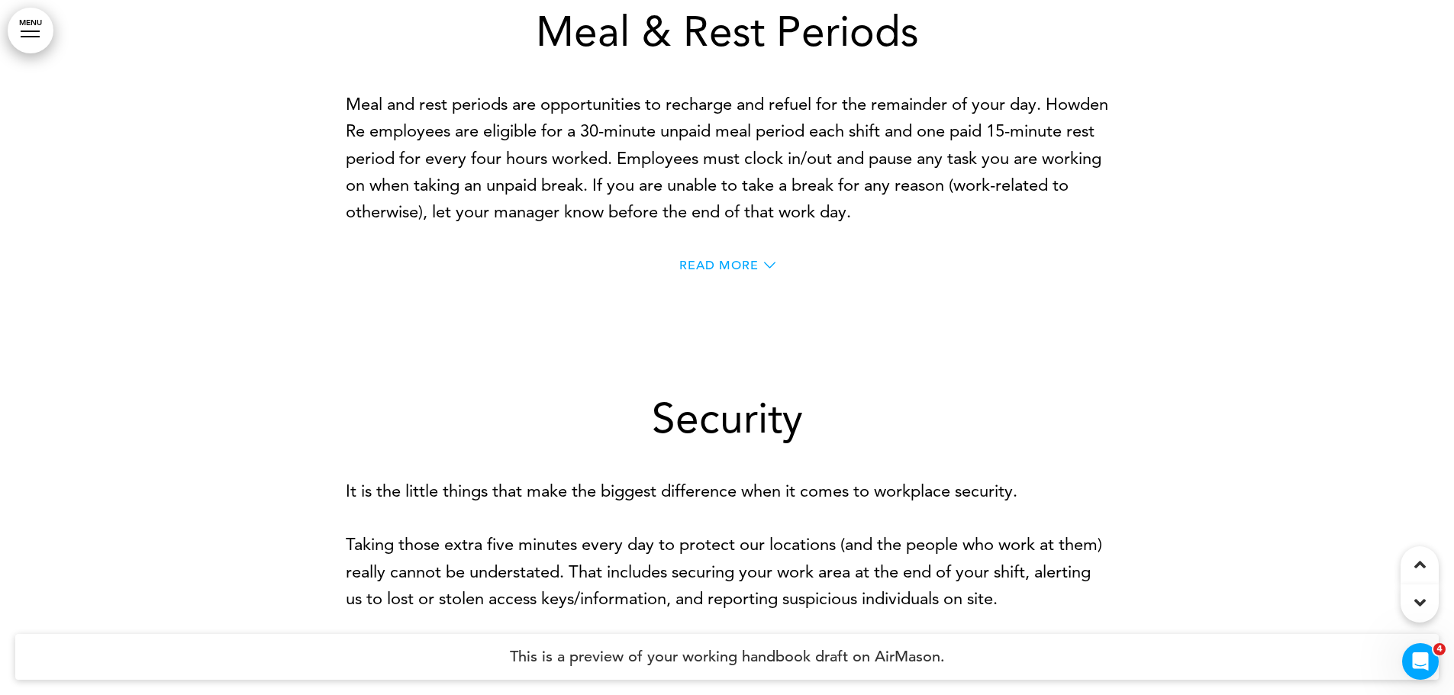
click at [723, 272] on span "Read More" at bounding box center [718, 265] width 79 height 12
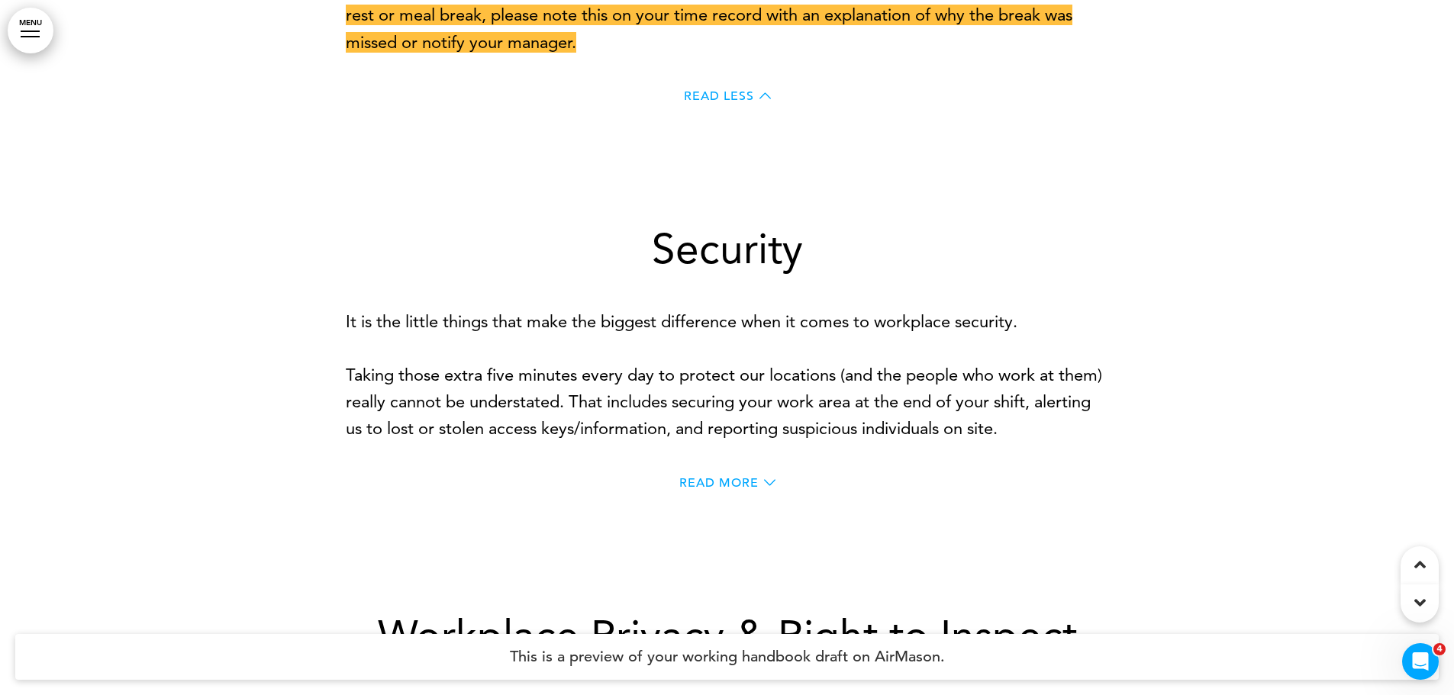
scroll to position [11522, 0]
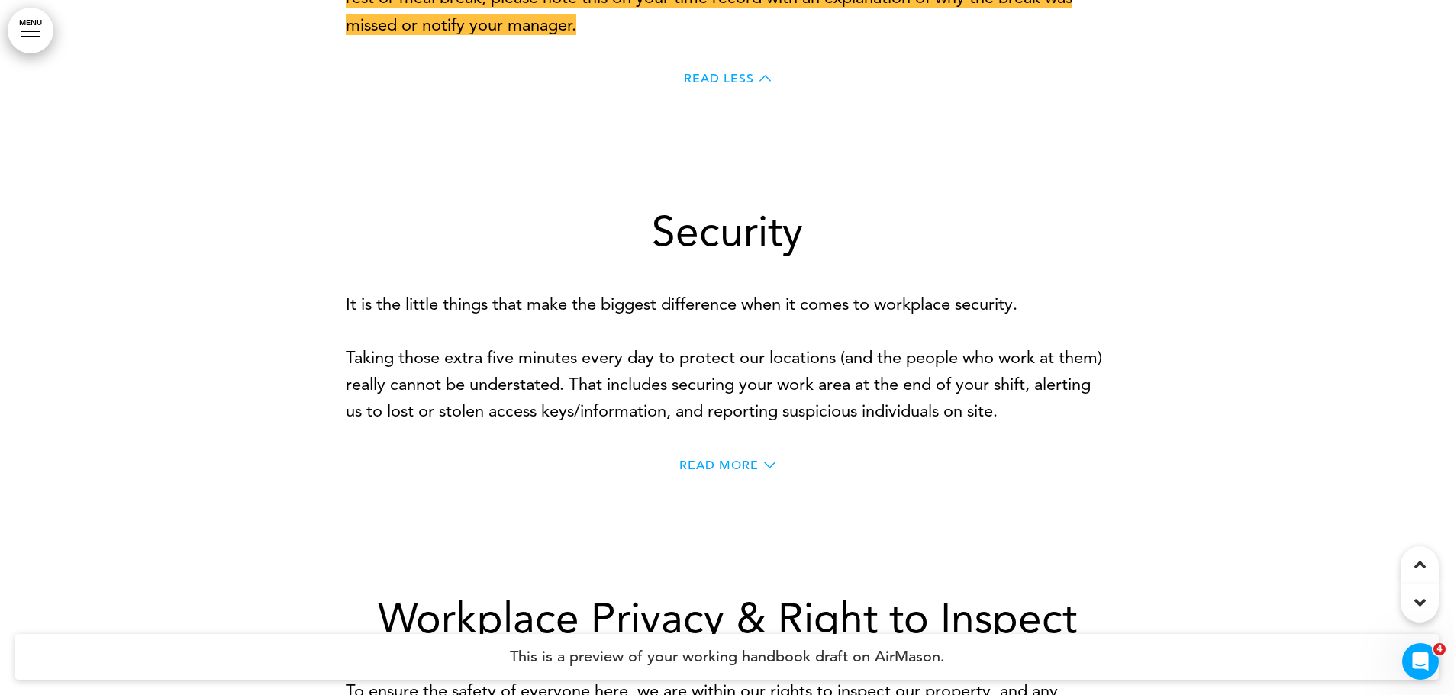
click at [733, 472] on span "Read More" at bounding box center [718, 465] width 79 height 12
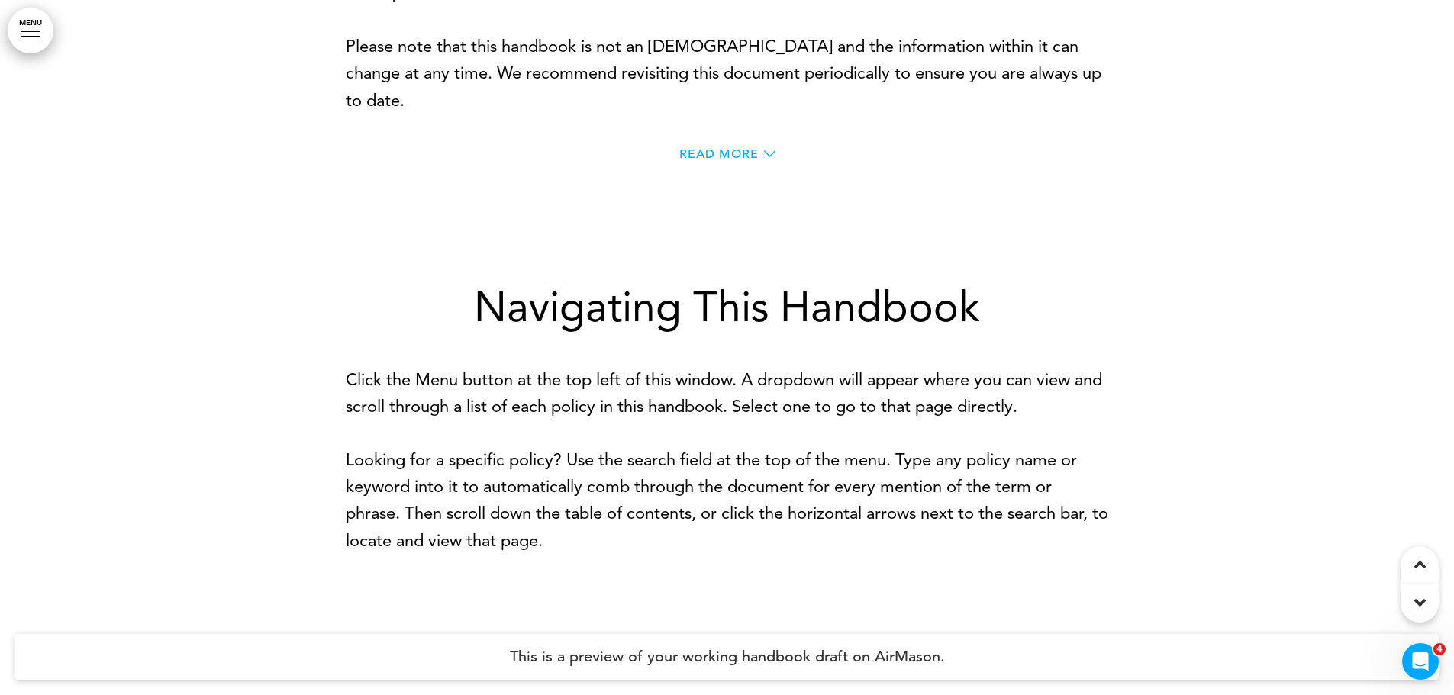
scroll to position [1145, 0]
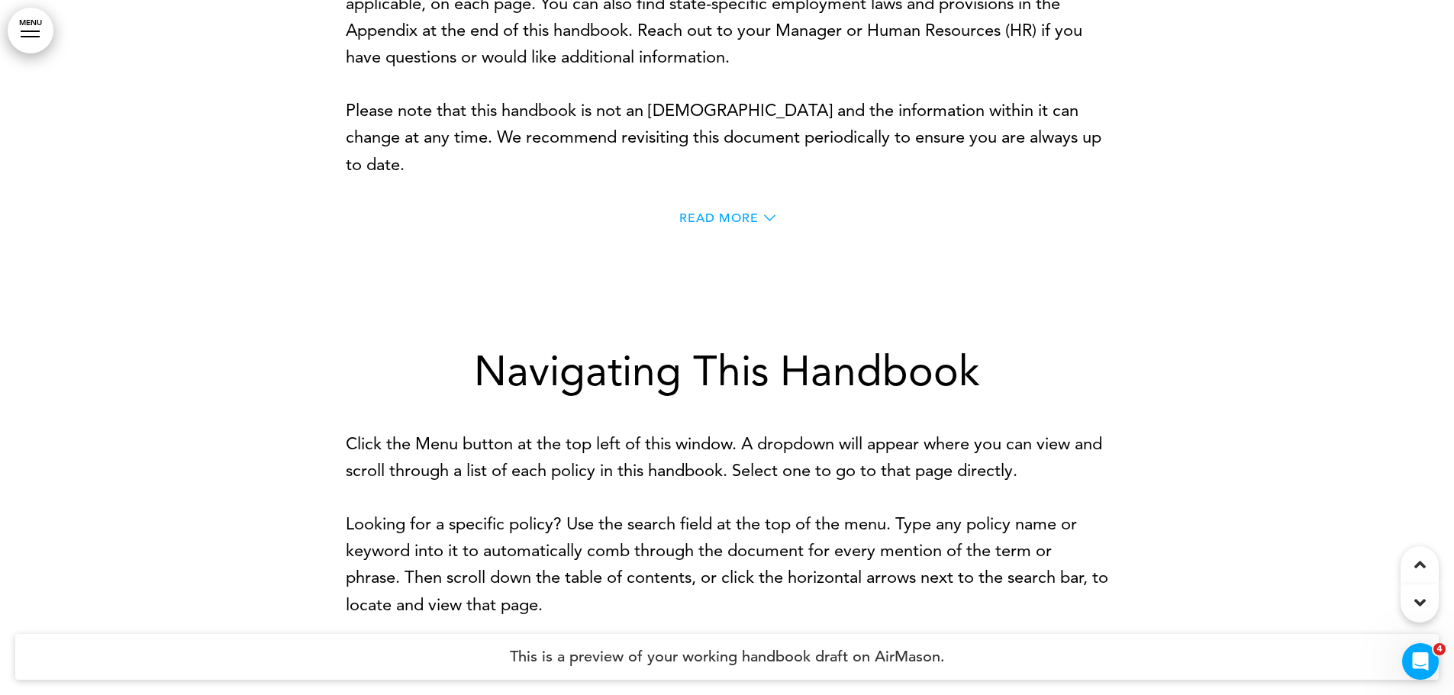
click at [750, 217] on span "Read More" at bounding box center [718, 218] width 79 height 12
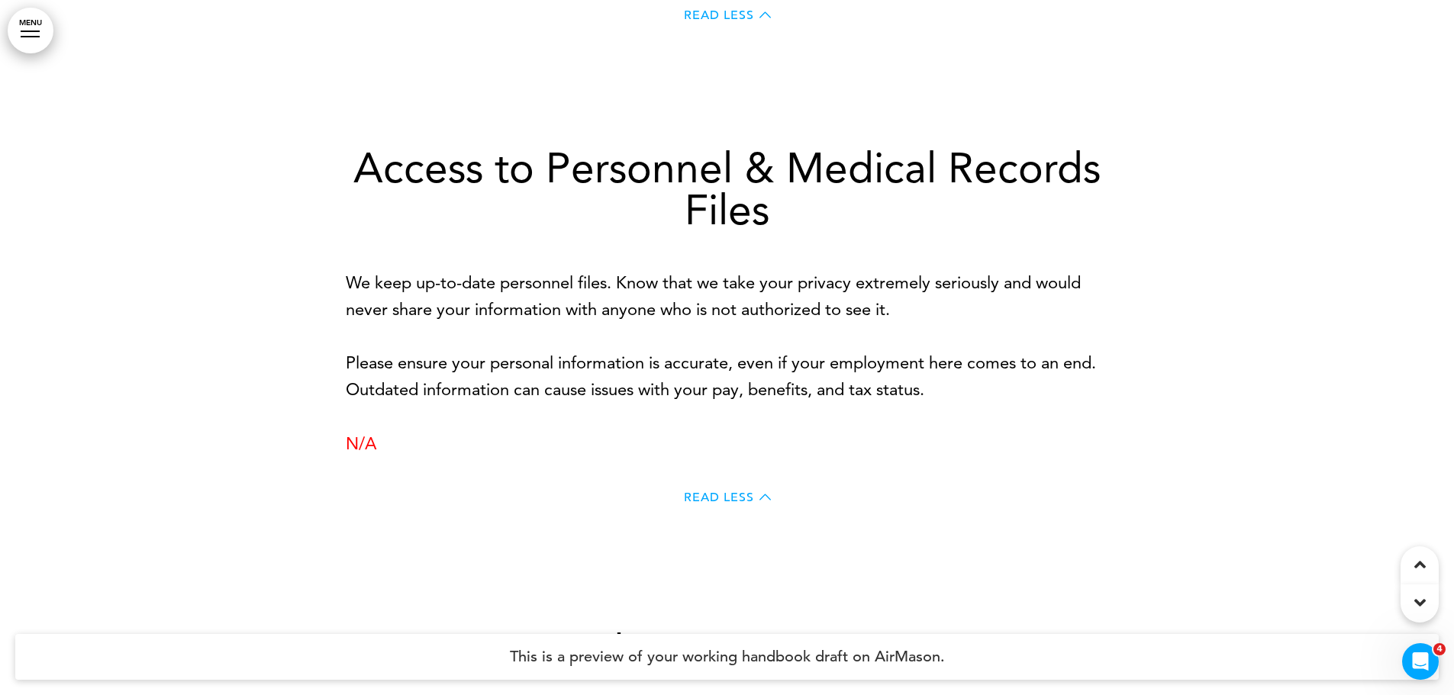
scroll to position [7173, 0]
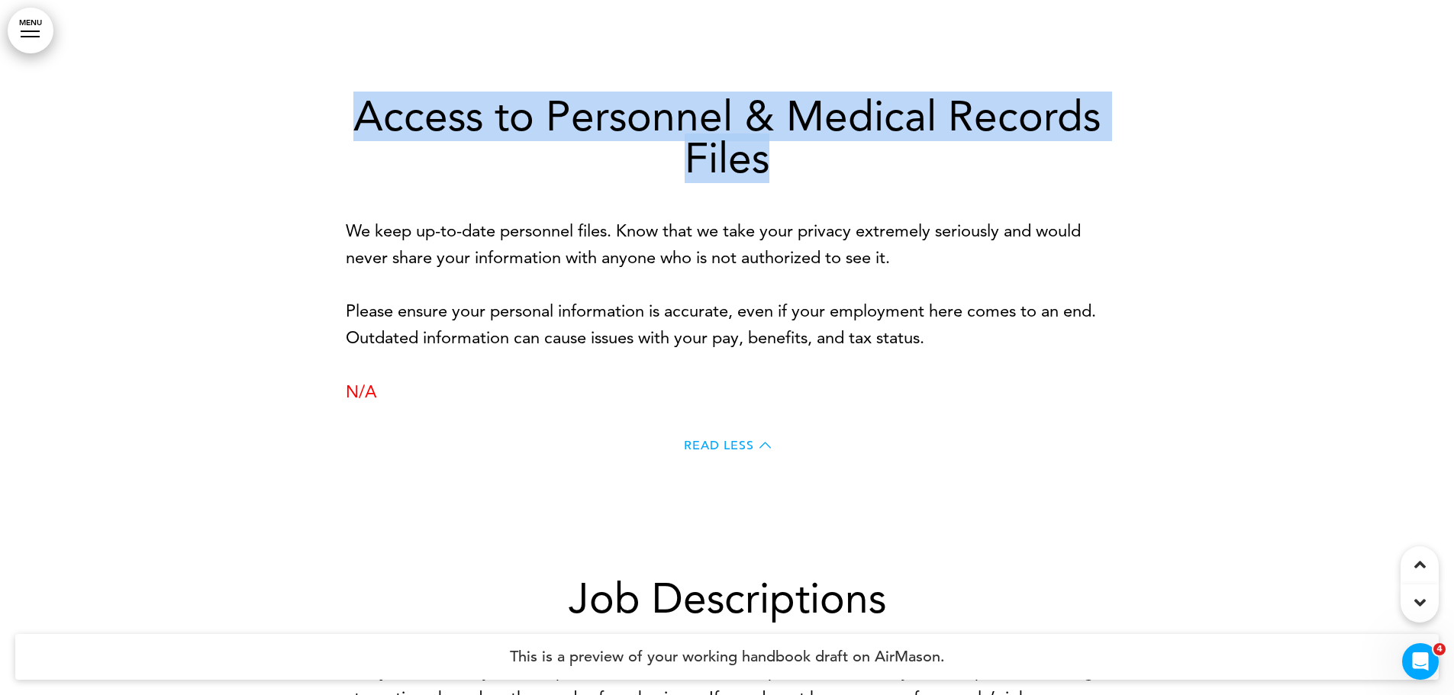
drag, startPoint x: 356, startPoint y: 106, endPoint x: 790, endPoint y: 162, distance: 437.0
click at [790, 162] on h1 "Access to Personnel & Medical Records Files" at bounding box center [727, 137] width 763 height 84
copy h1 "Access to Personnel & Medical Records Files"
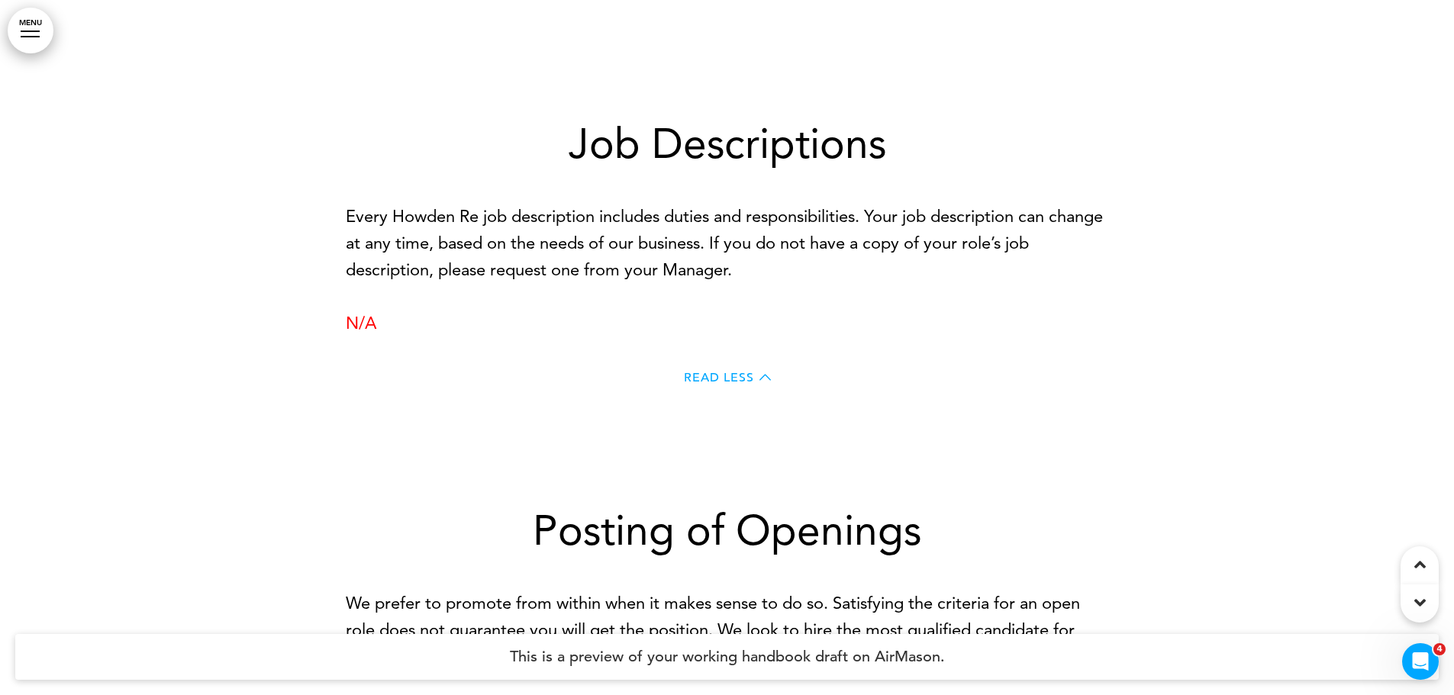
scroll to position [7631, 0]
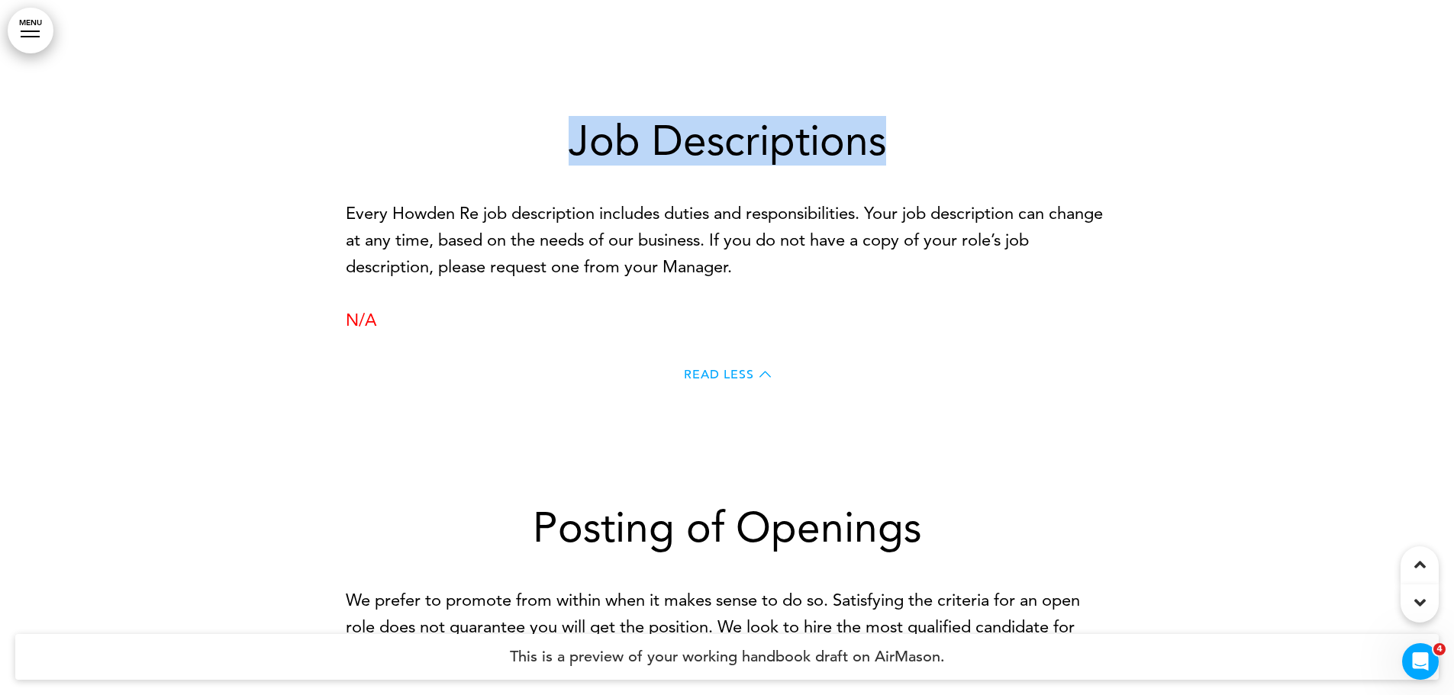
drag, startPoint x: 575, startPoint y: 133, endPoint x: 881, endPoint y: 149, distance: 305.6
click at [881, 149] on h1 "Job Descriptions" at bounding box center [727, 141] width 763 height 42
copy h1 "Job Descriptions"
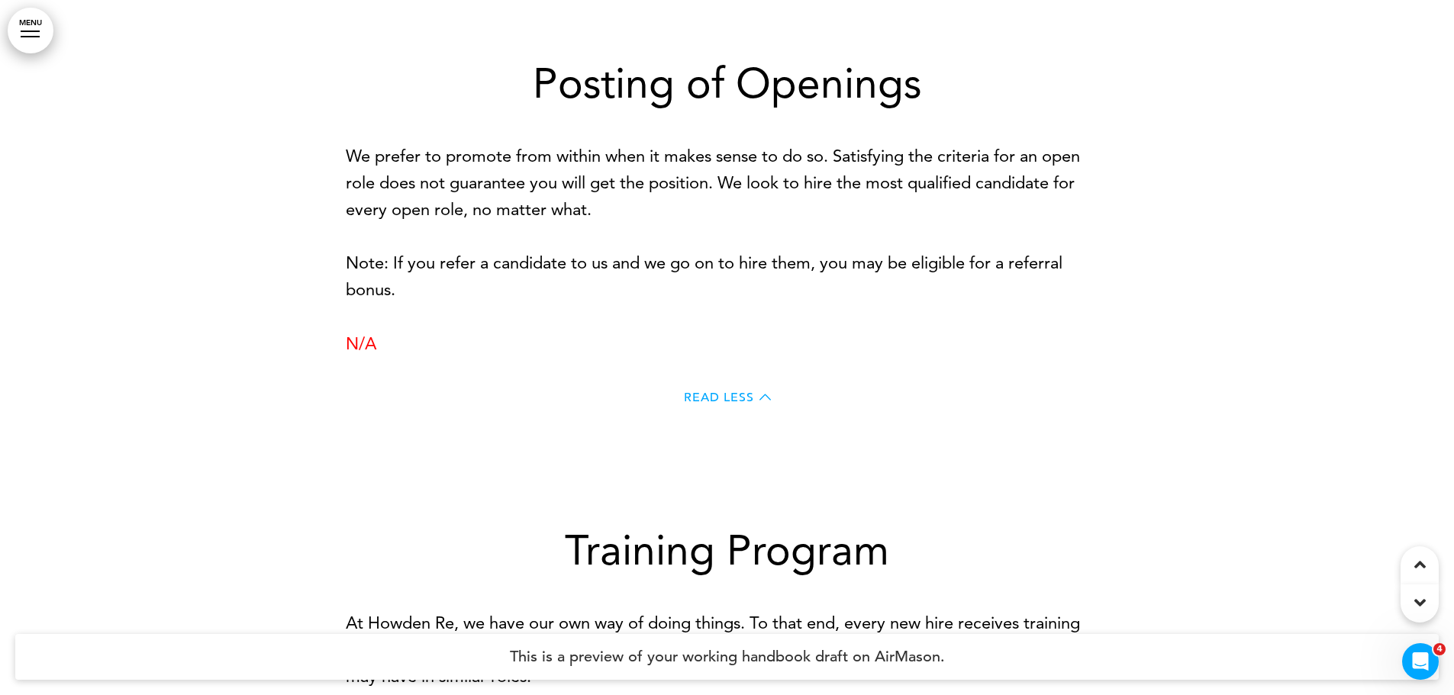
scroll to position [8088, 0]
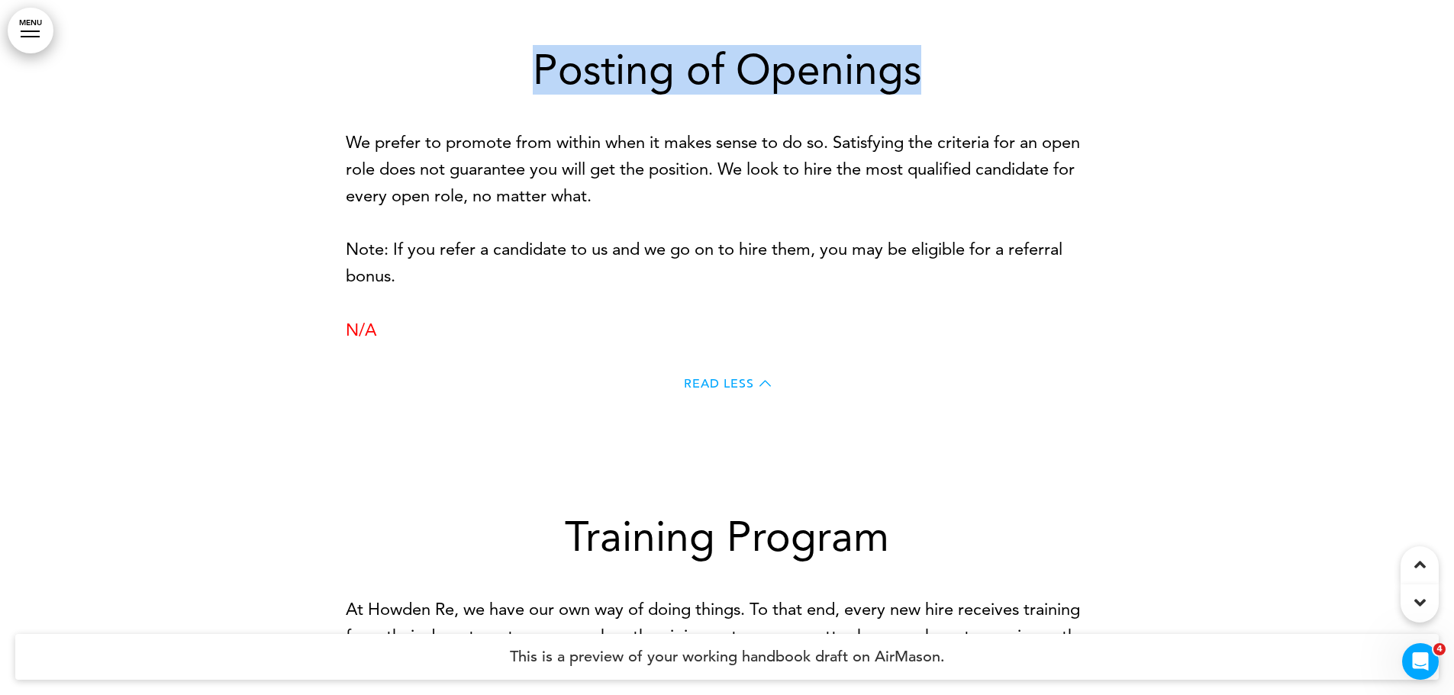
drag, startPoint x: 533, startPoint y: 60, endPoint x: 927, endPoint y: 70, distance: 393.9
click at [927, 70] on h1 "Posting of Openings" at bounding box center [727, 70] width 763 height 42
copy h1 "Posting of Openings"
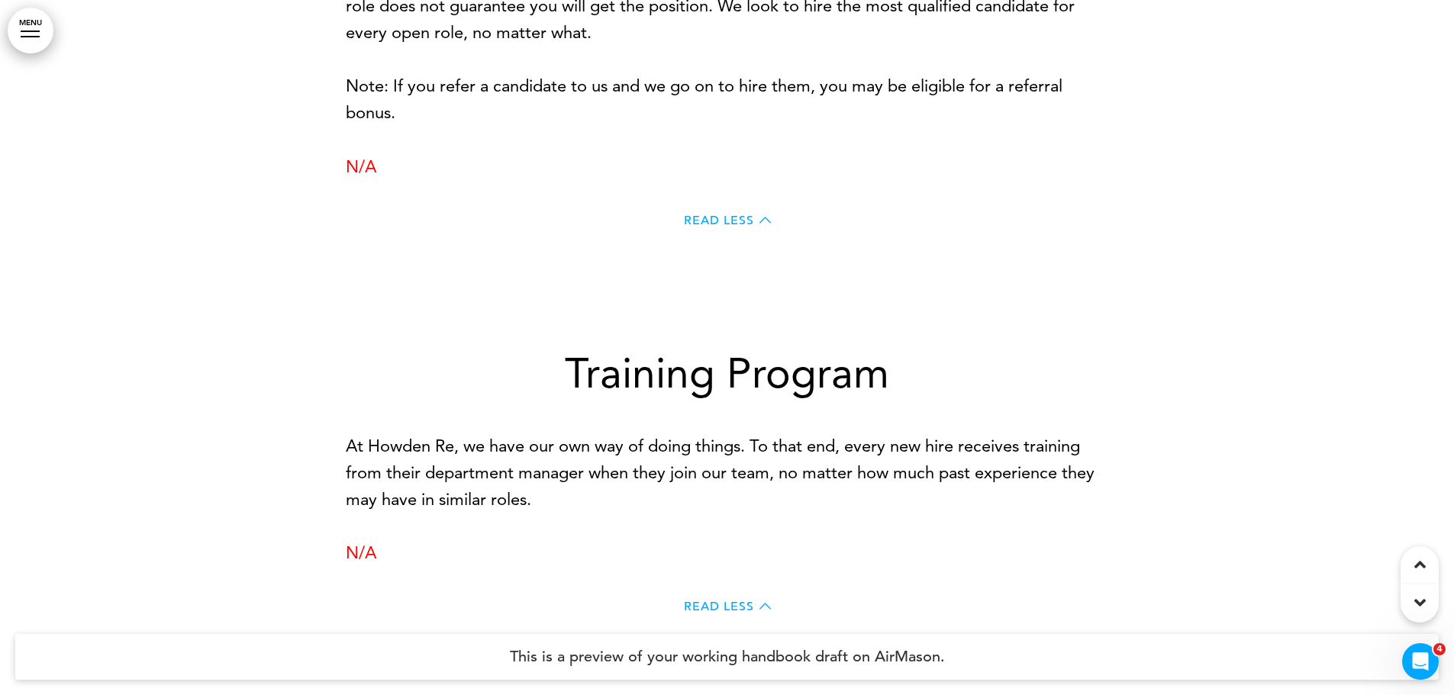
scroll to position [8317, 0]
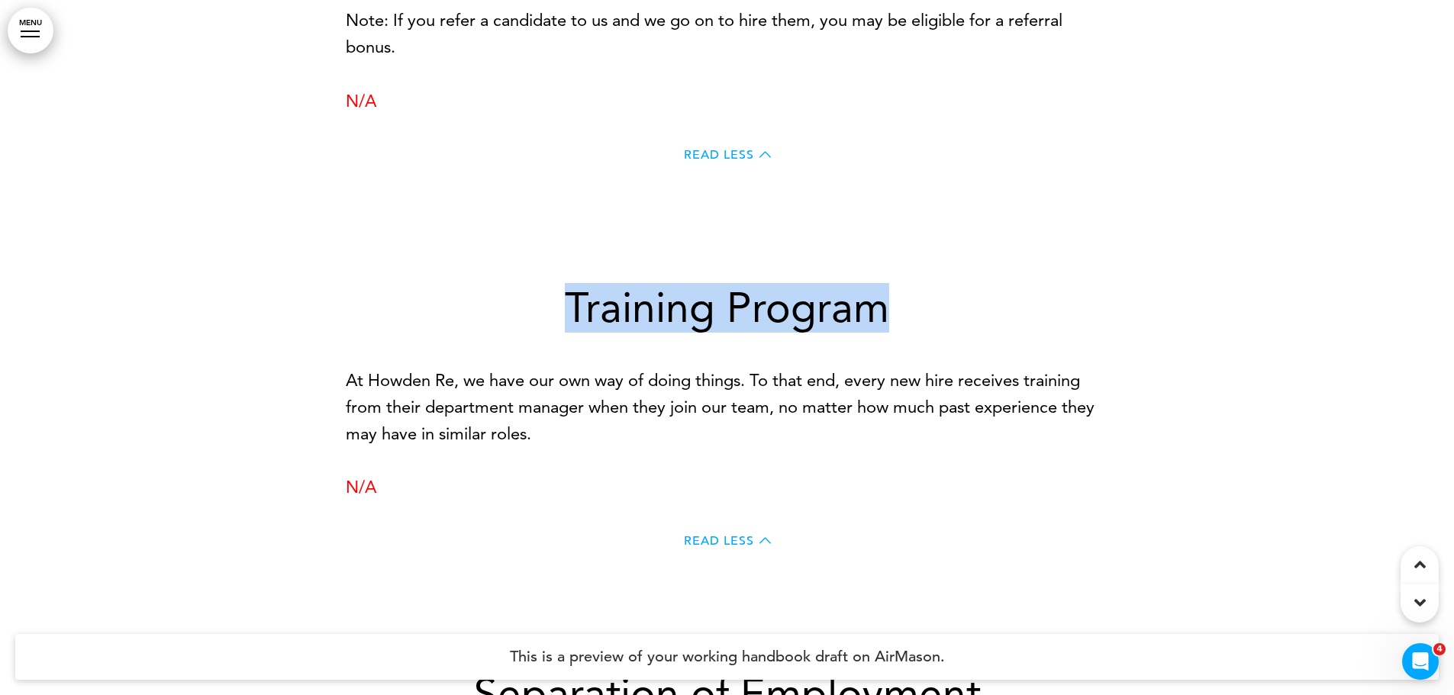
drag, startPoint x: 572, startPoint y: 310, endPoint x: 896, endPoint y: 300, distance: 324.4
click at [896, 300] on h1 "Training Program" at bounding box center [727, 308] width 763 height 42
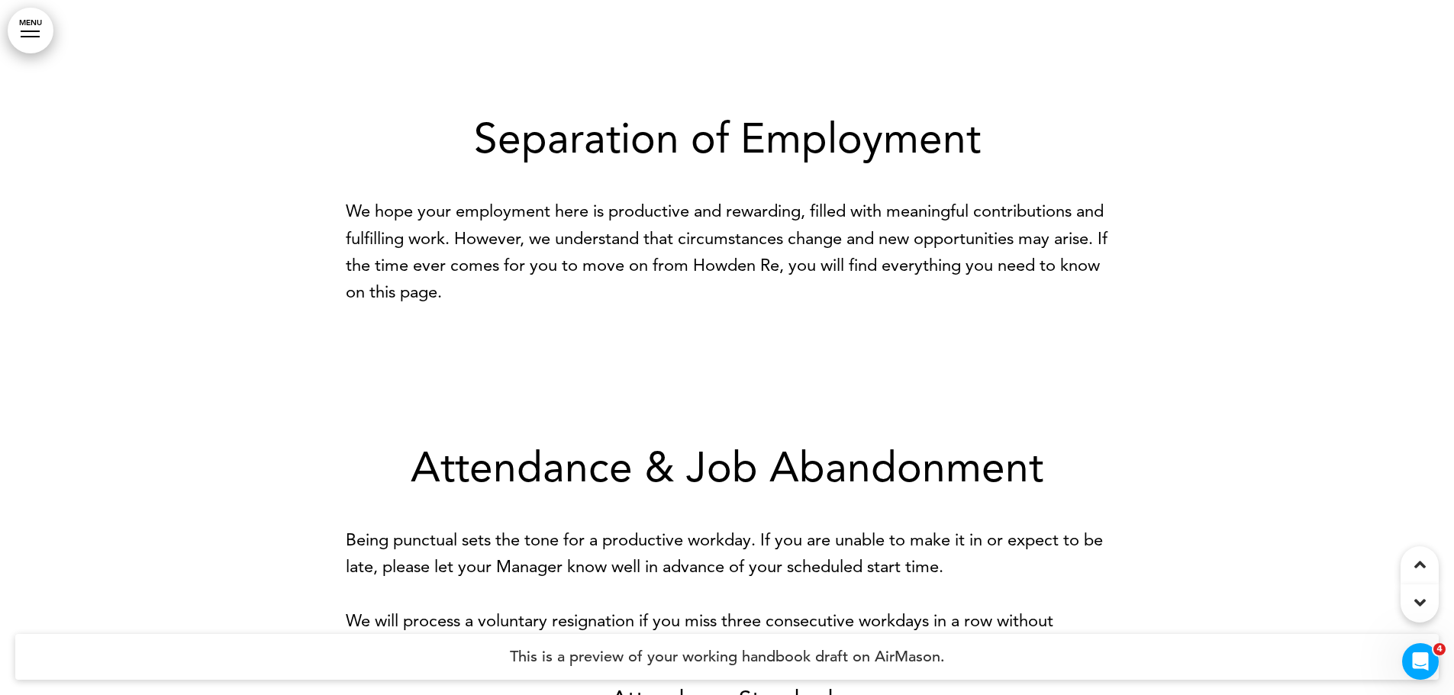
scroll to position [8851, 0]
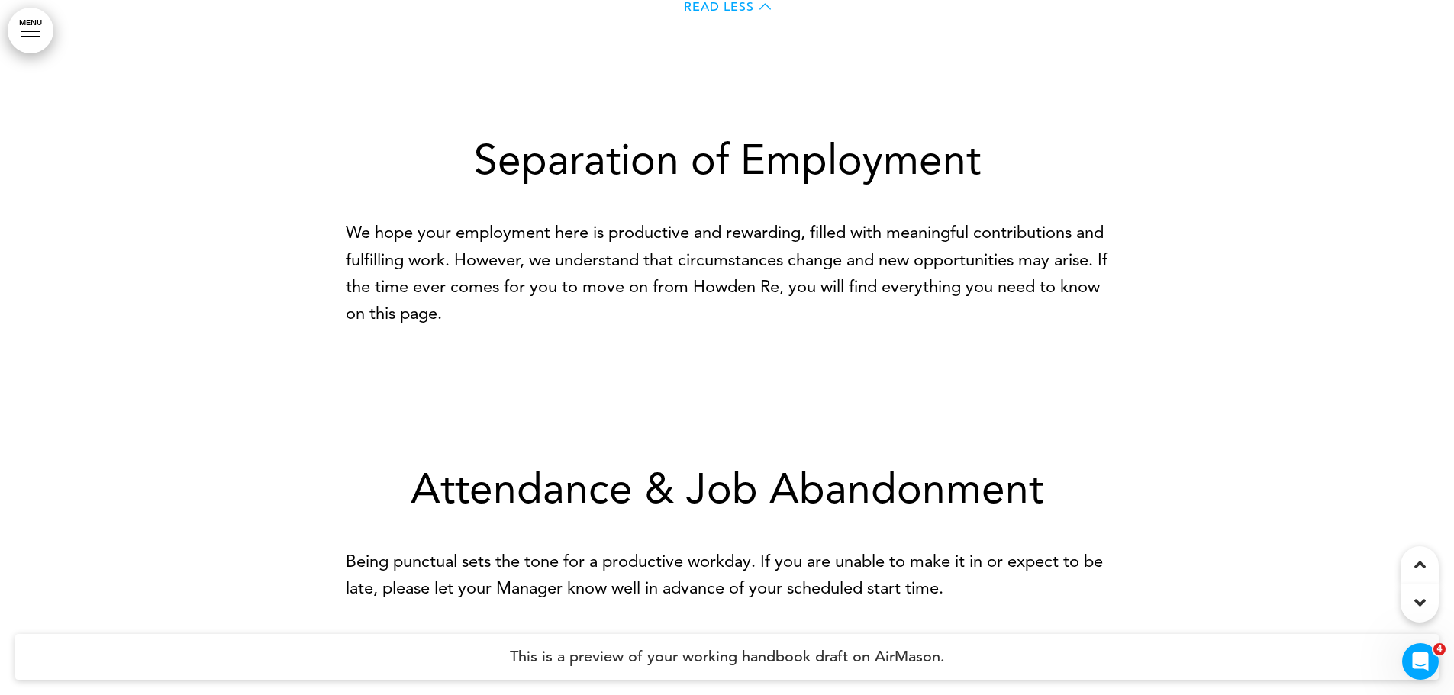
drag, startPoint x: 417, startPoint y: 311, endPoint x: 487, endPoint y: 307, distance: 70.3
click at [417, 311] on p "We hope your employment here is productive and rewarding, filled with meaningfu…" at bounding box center [727, 273] width 763 height 108
click at [644, 336] on div "Separation of Employment We hope your employment here is productive and rewardi…" at bounding box center [727, 246] width 763 height 329
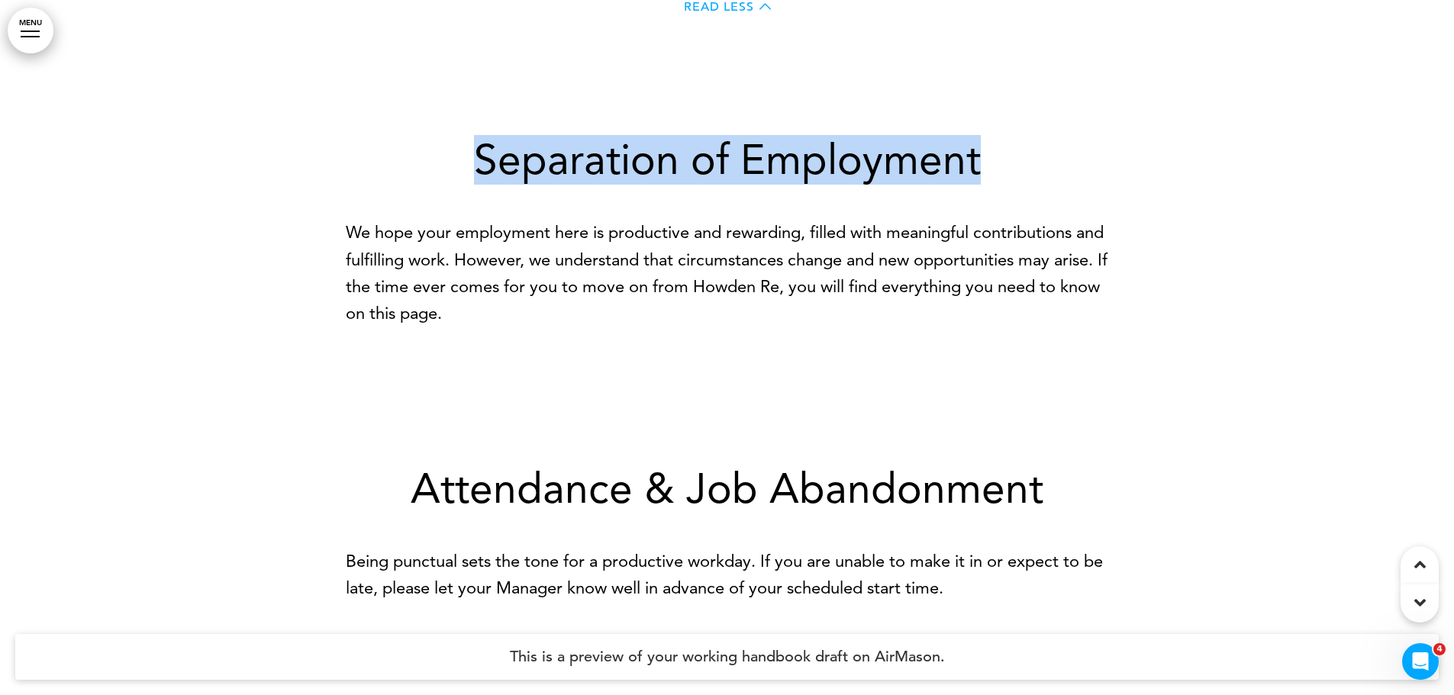
drag, startPoint x: 480, startPoint y: 150, endPoint x: 979, endPoint y: 164, distance: 499.2
click at [979, 164] on h1 "Separation of Employment" at bounding box center [727, 160] width 763 height 42
copy h1 "Separation of Employment"
click at [849, 357] on div "Separation of Employment We hope your employment here is productive and rewardi…" at bounding box center [727, 246] width 763 height 329
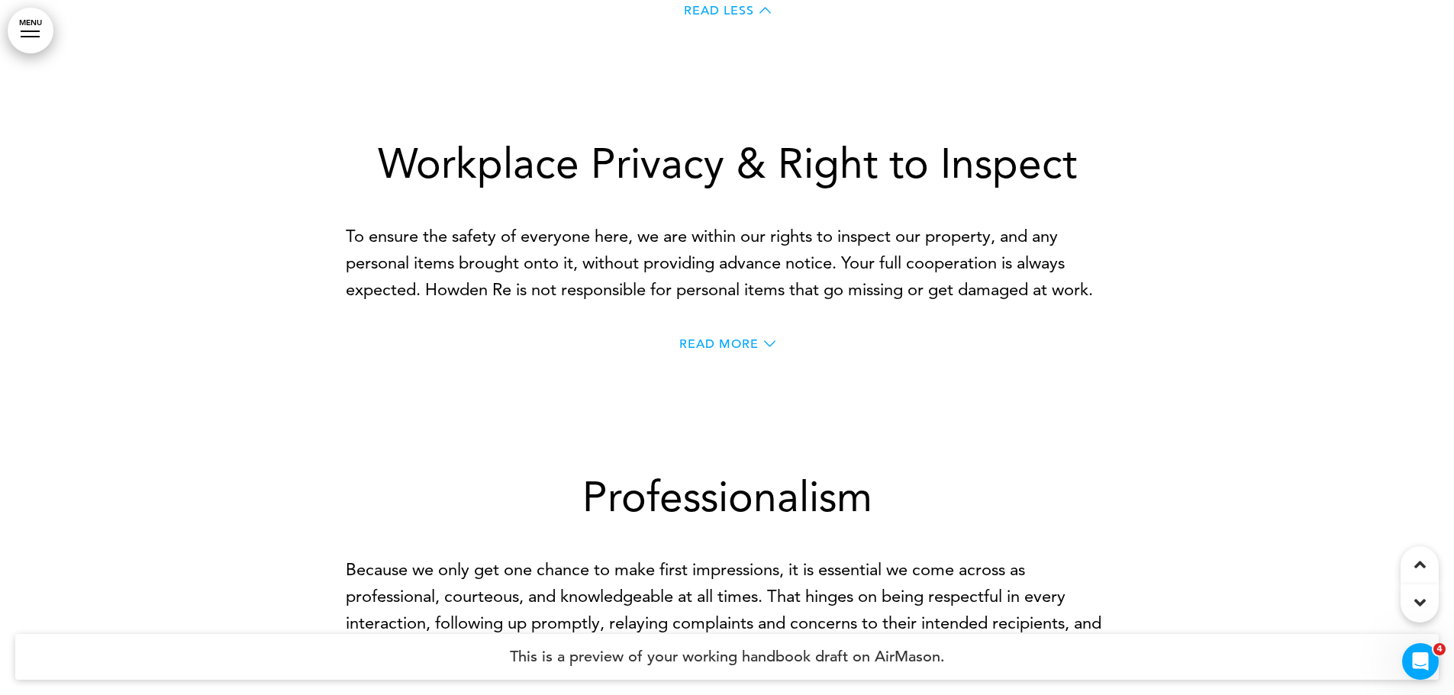
scroll to position [13048, 0]
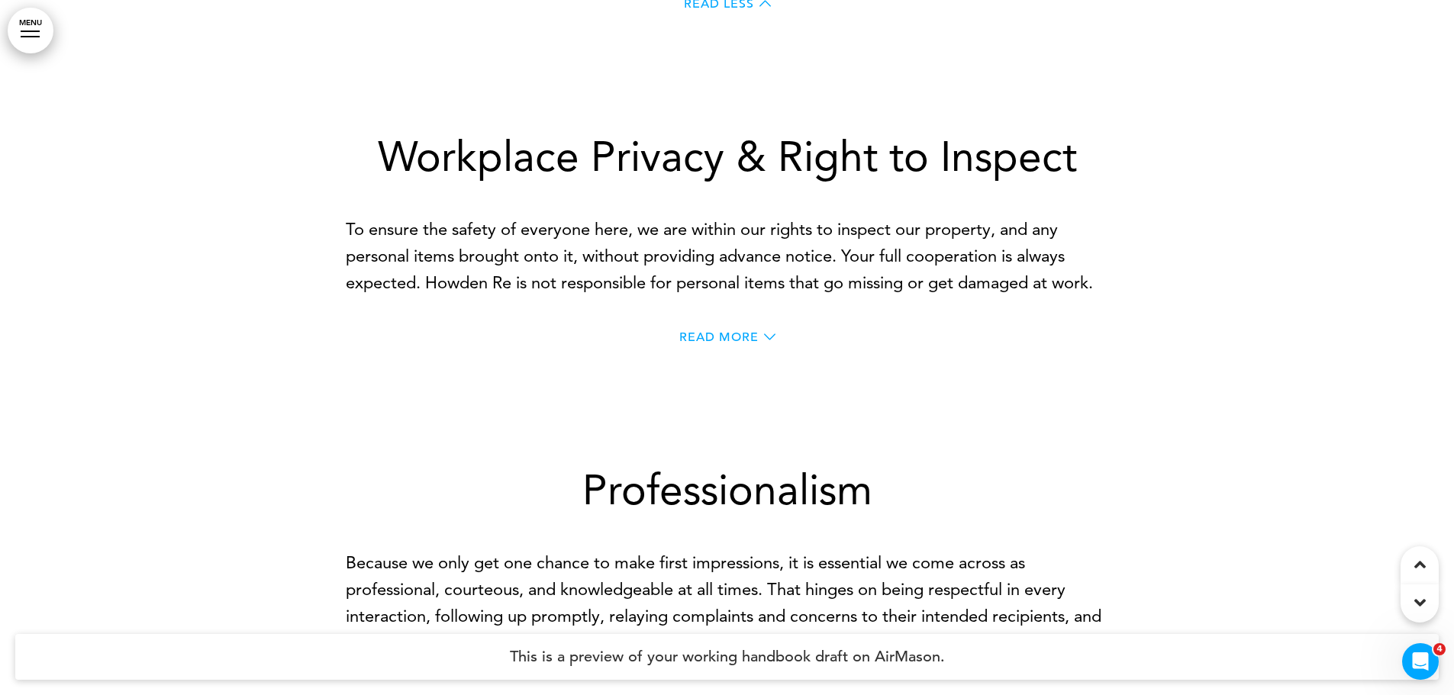
click at [739, 343] on span "Read More" at bounding box center [718, 337] width 79 height 12
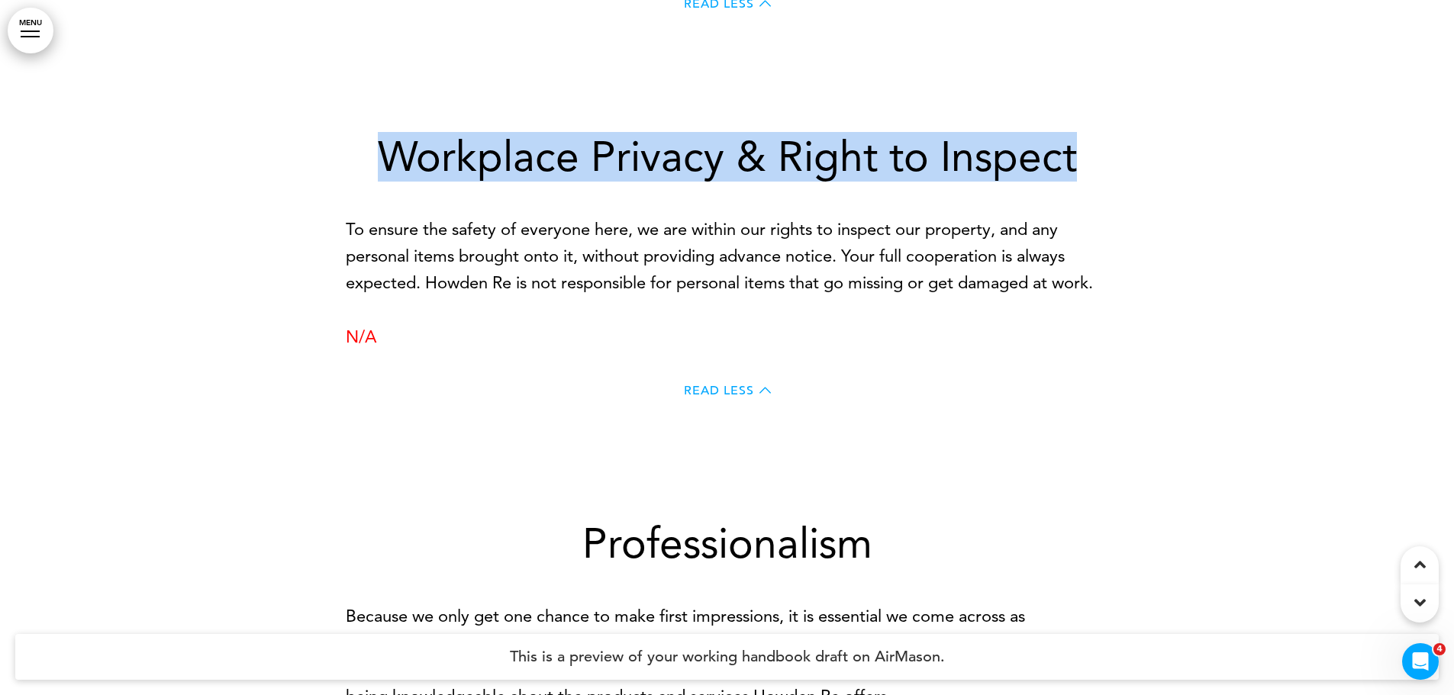
drag, startPoint x: 388, startPoint y: 169, endPoint x: 1103, endPoint y: 183, distance: 715.1
click at [1103, 178] on h1 "Workplace Privacy & Right to Inspect" at bounding box center [727, 157] width 763 height 42
copy h1 "Workplace Privacy & Right to Inspect"
